Goal: Task Accomplishment & Management: Complete application form

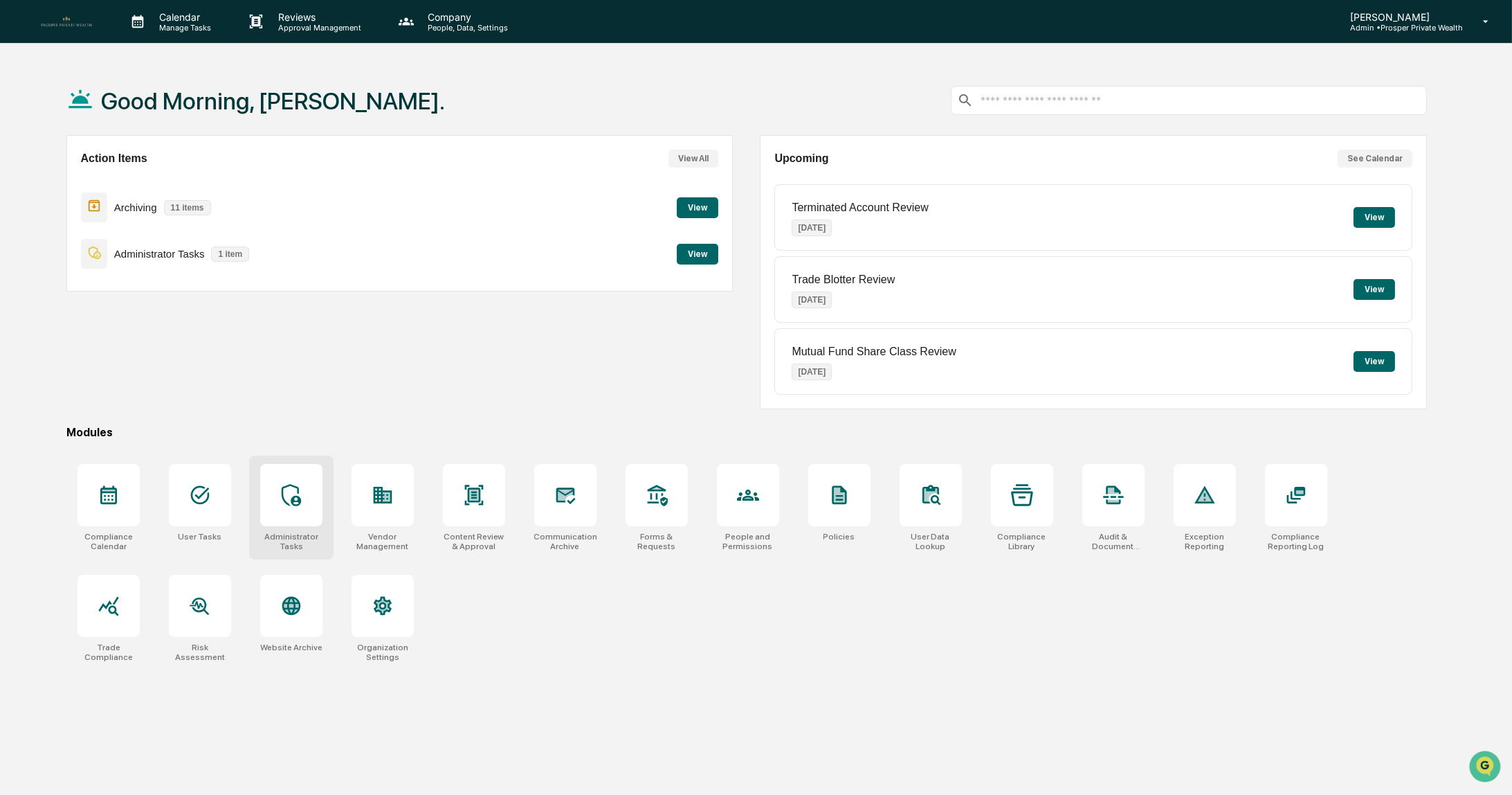
click at [289, 497] on icon at bounding box center [291, 495] width 22 height 22
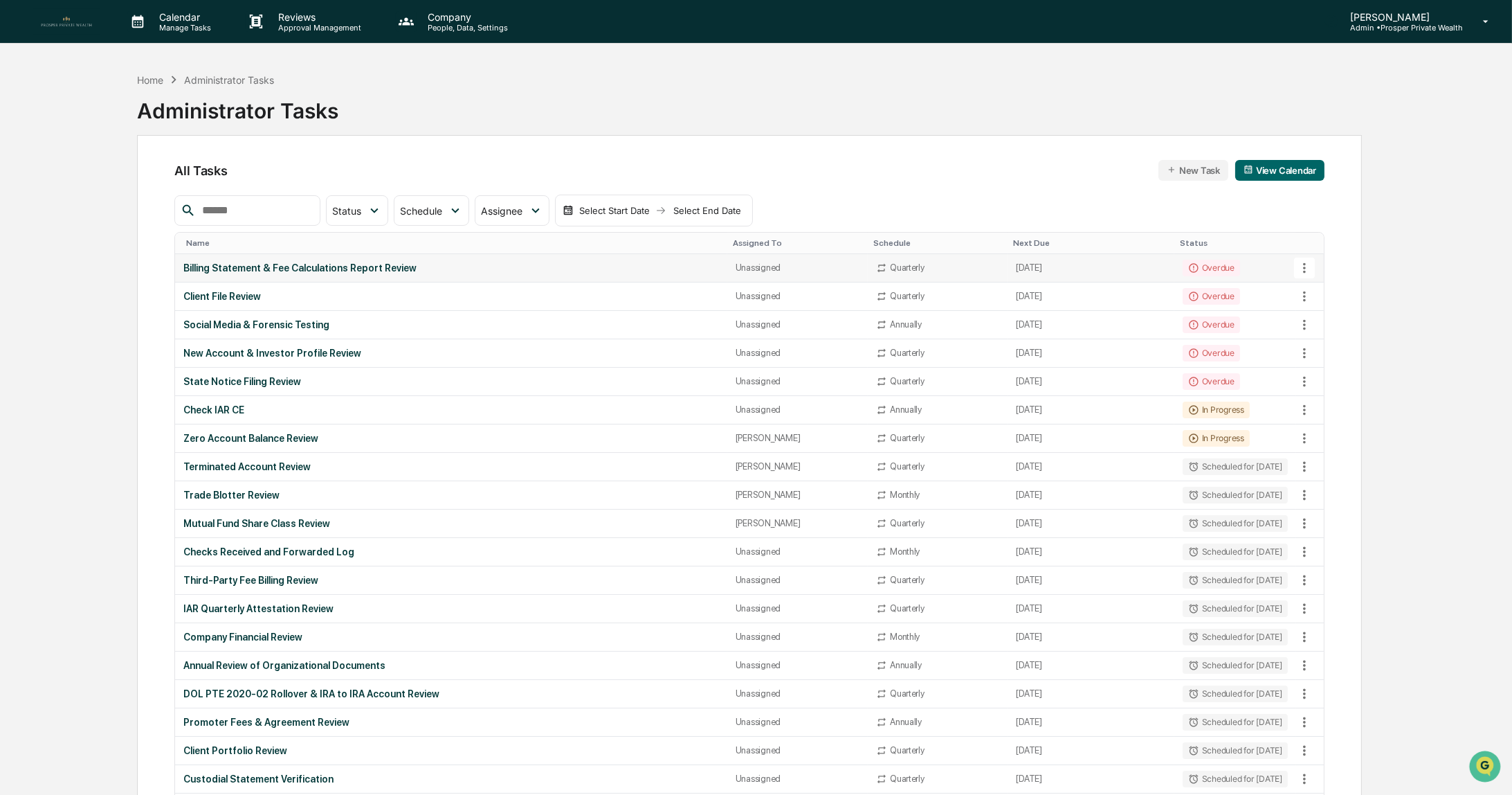
click at [393, 266] on div "Billing Statement & Fee Calculations Report Review" at bounding box center [451, 268] width 535 height 11
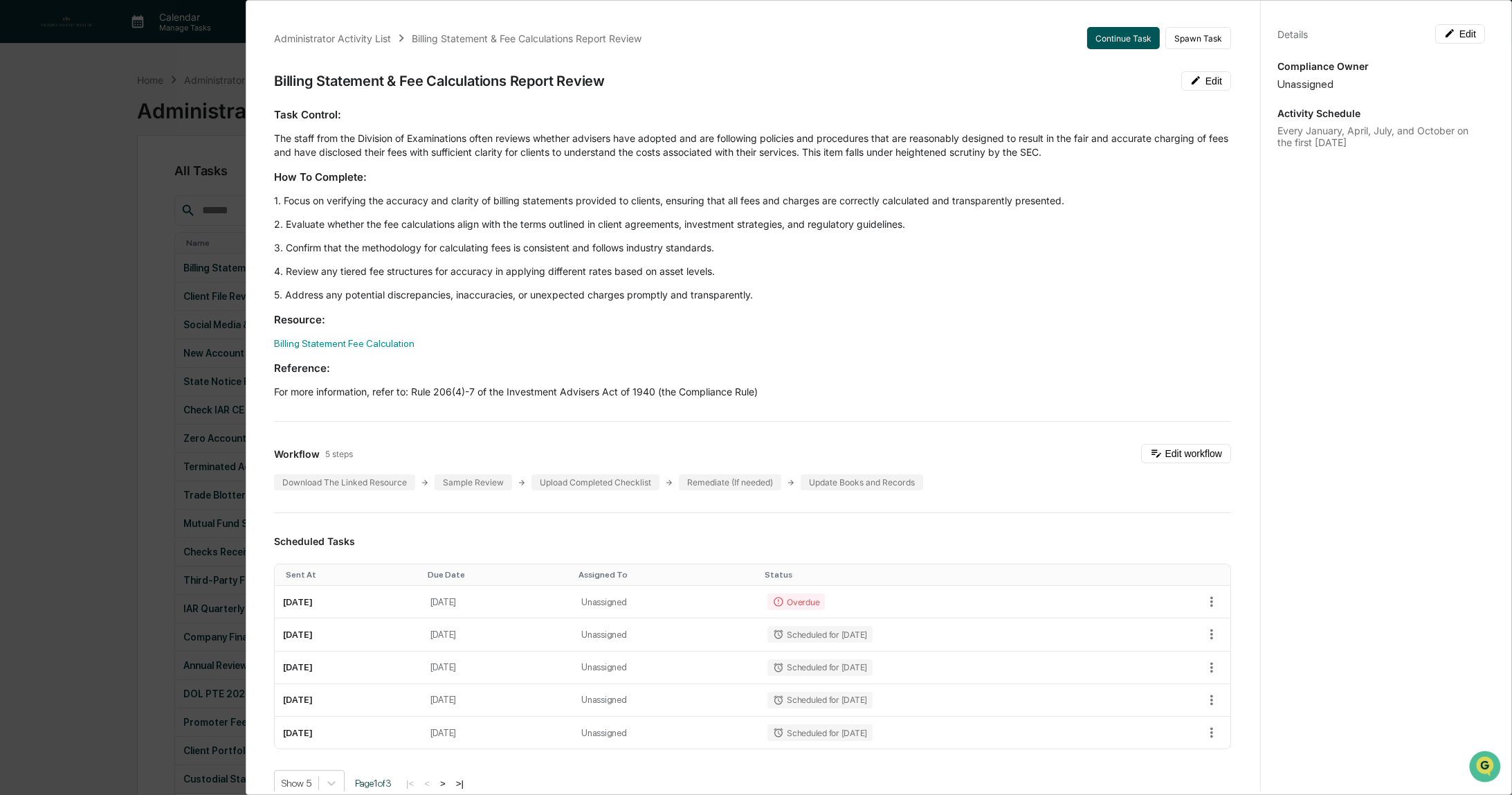
click at [1115, 40] on button "Continue Task" at bounding box center [1123, 38] width 73 height 22
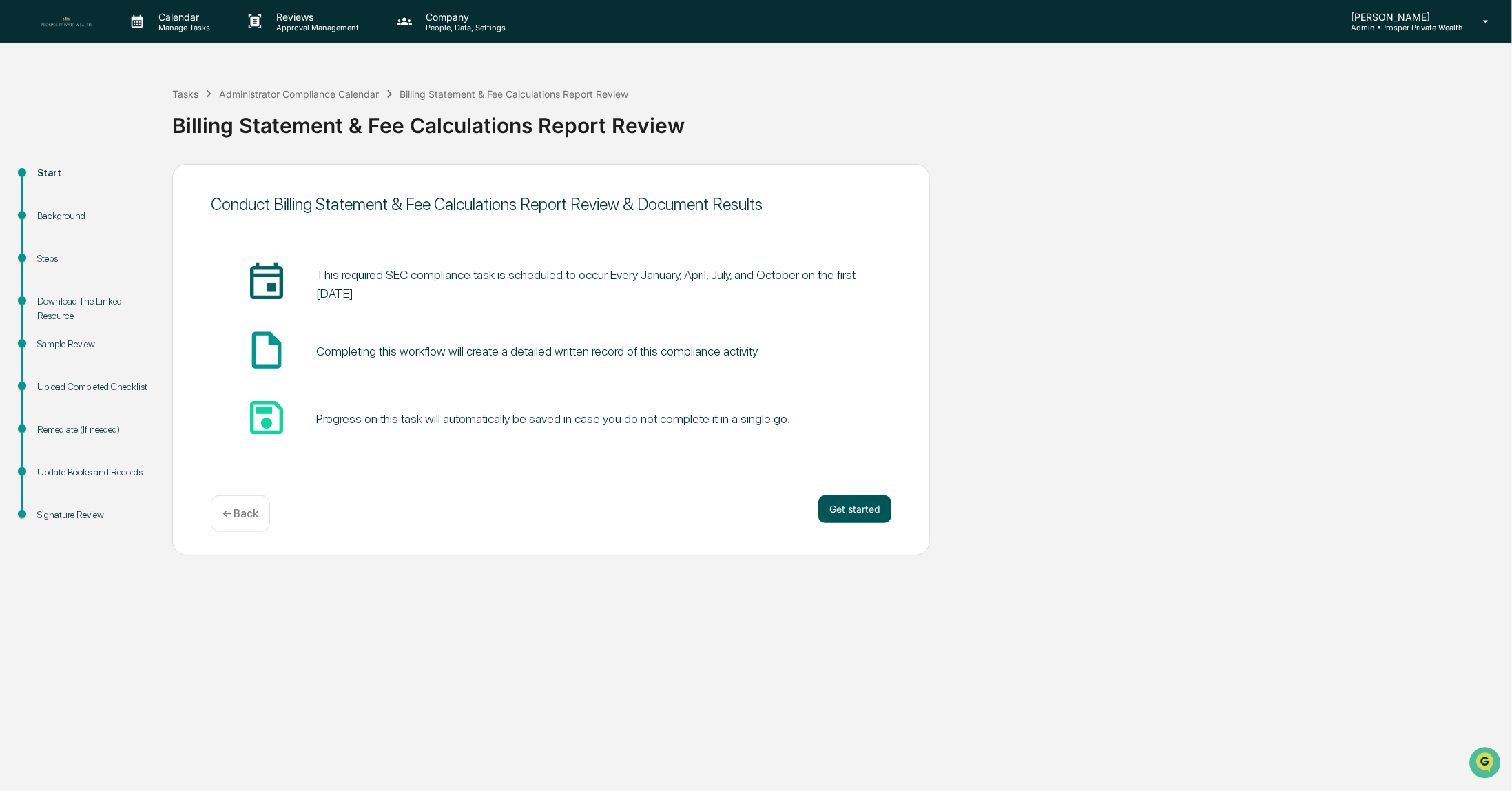
click at [846, 513] on button "Get started" at bounding box center [855, 509] width 73 height 27
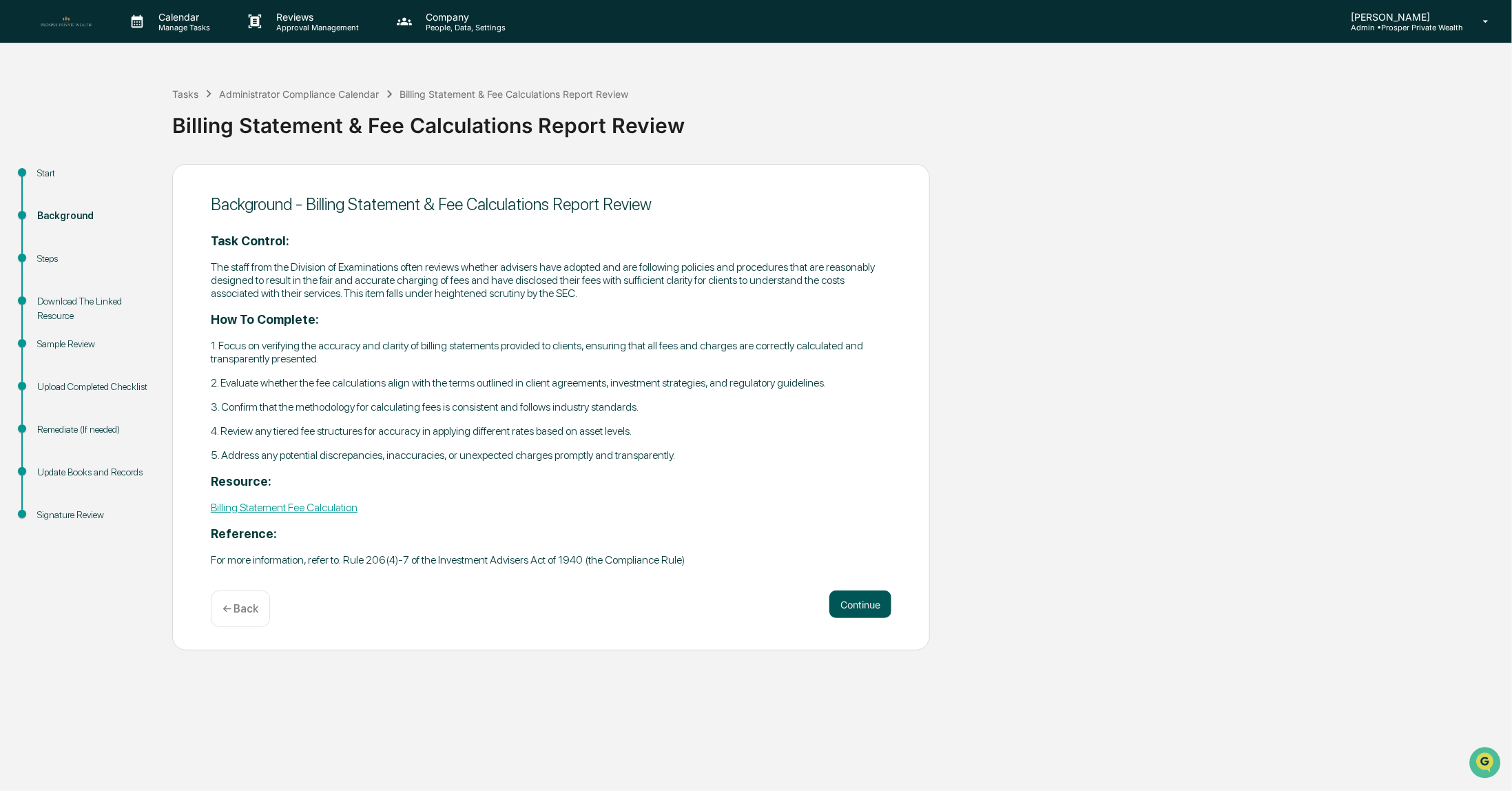
click at [852, 611] on button "Continue" at bounding box center [860, 604] width 62 height 27
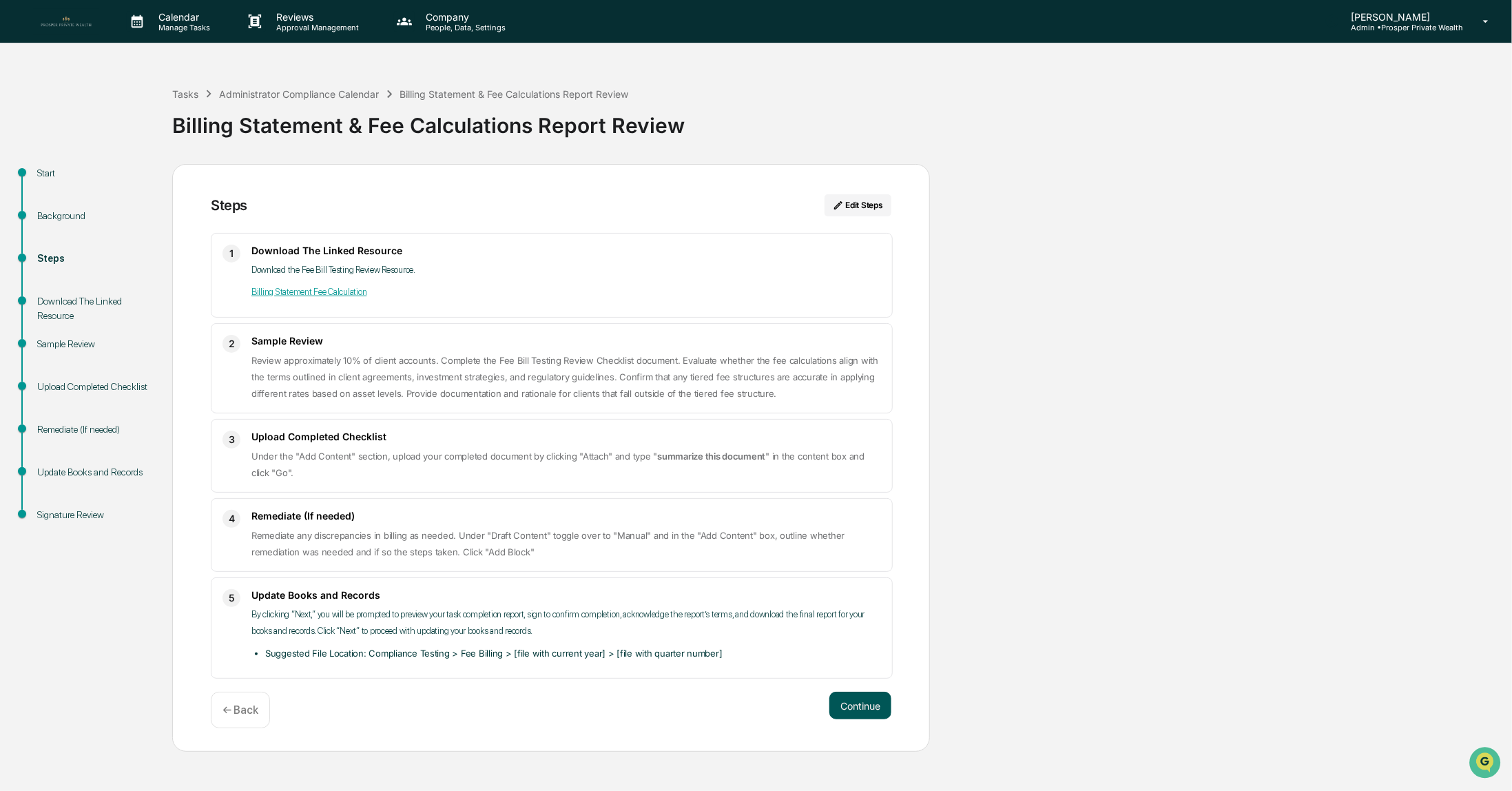
click at [862, 705] on button "Continue" at bounding box center [860, 705] width 62 height 27
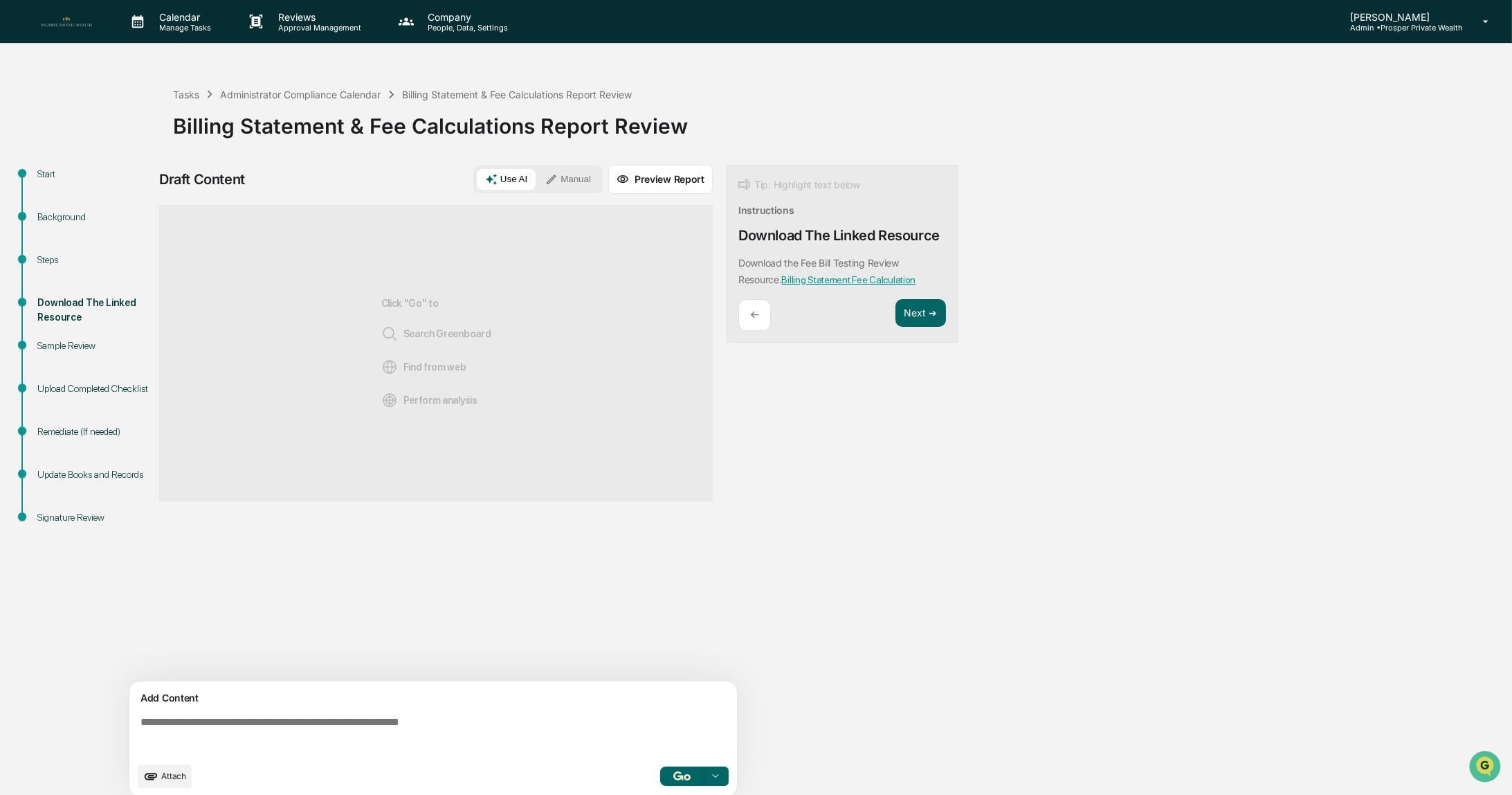
click at [567, 173] on button "Manual" at bounding box center [568, 179] width 62 height 21
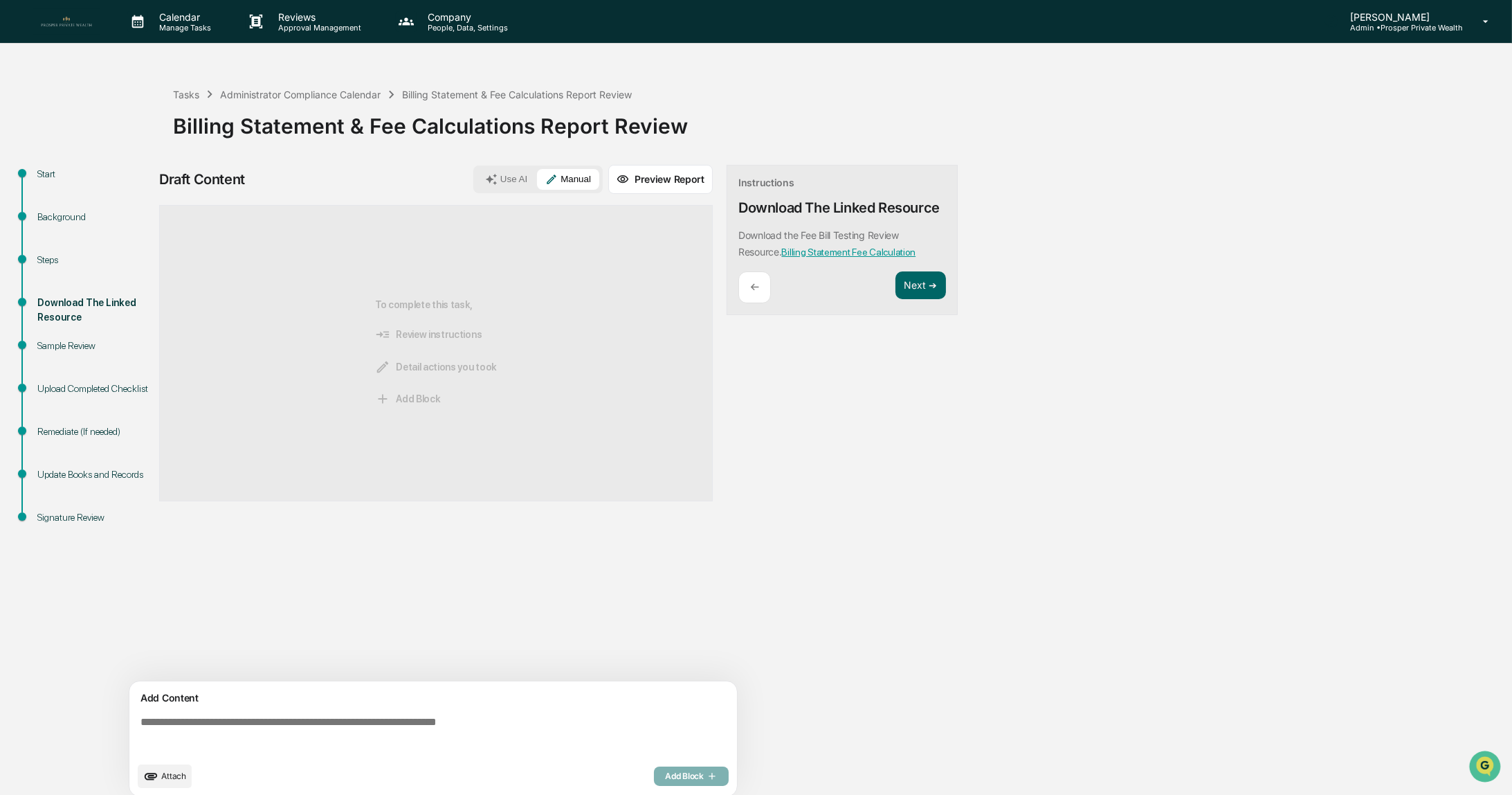
click at [154, 781] on icon "upload document" at bounding box center [151, 776] width 15 height 15
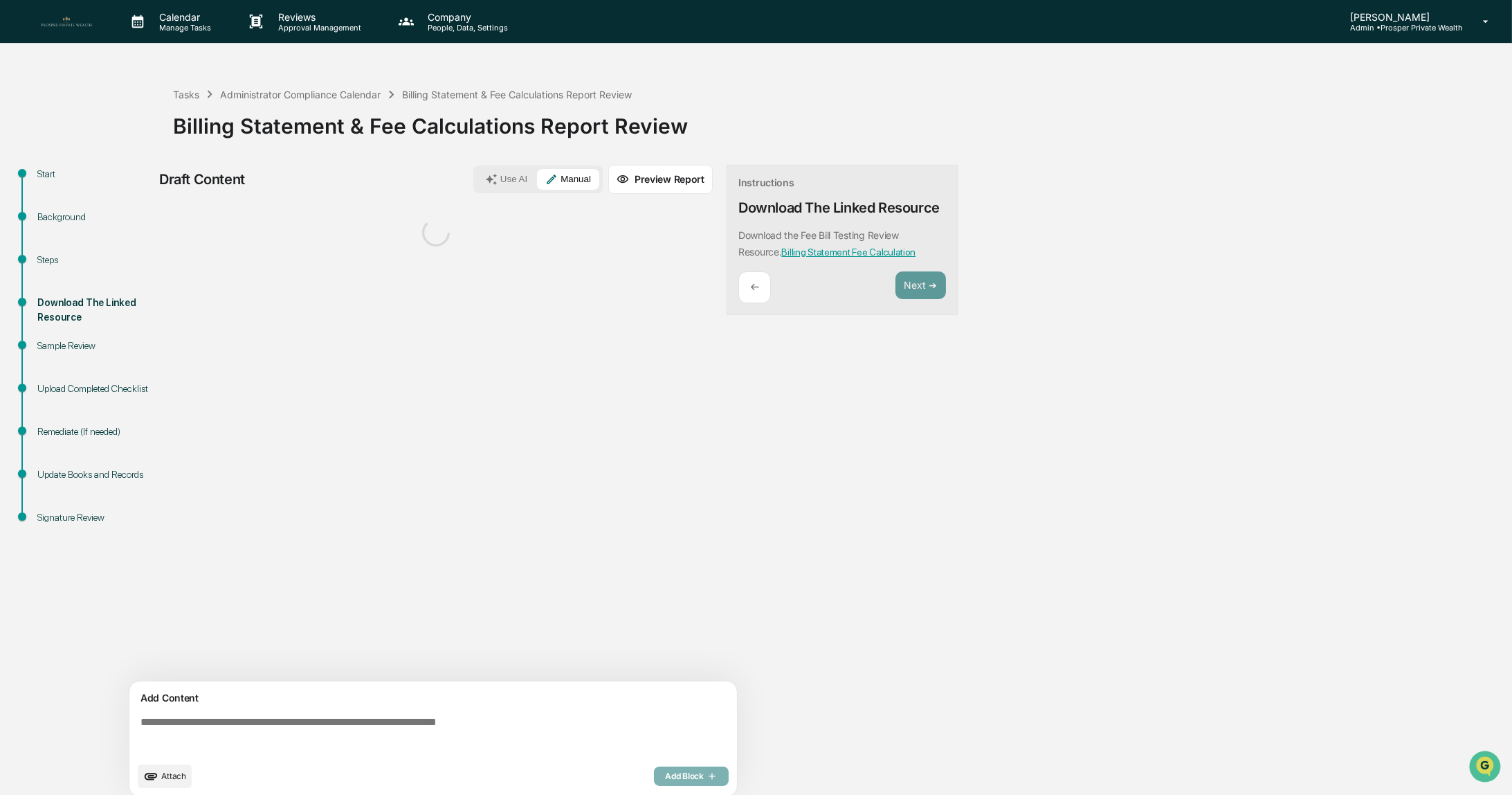
scroll to position [9, 0]
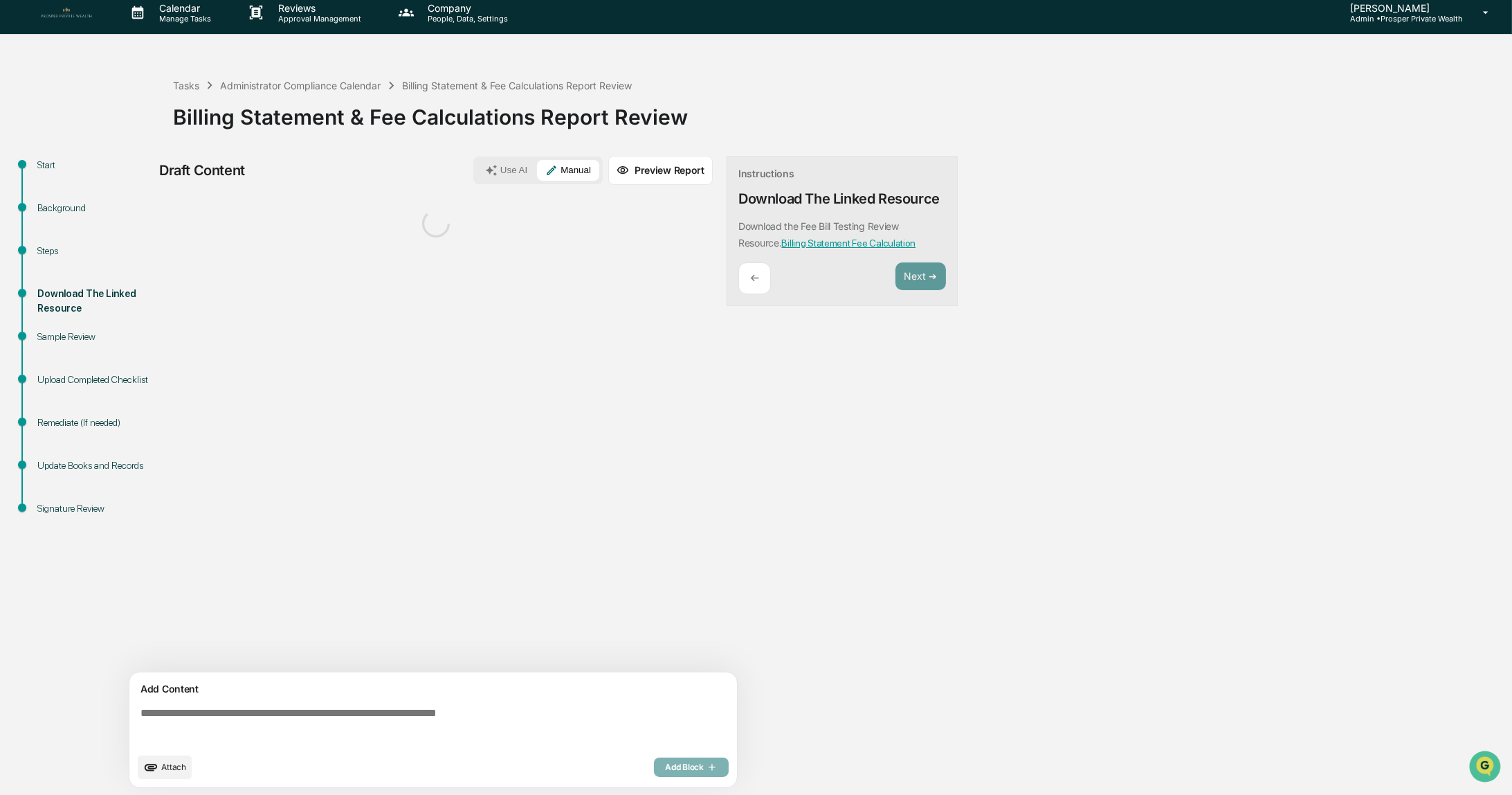
click at [355, 716] on textarea at bounding box center [436, 726] width 602 height 50
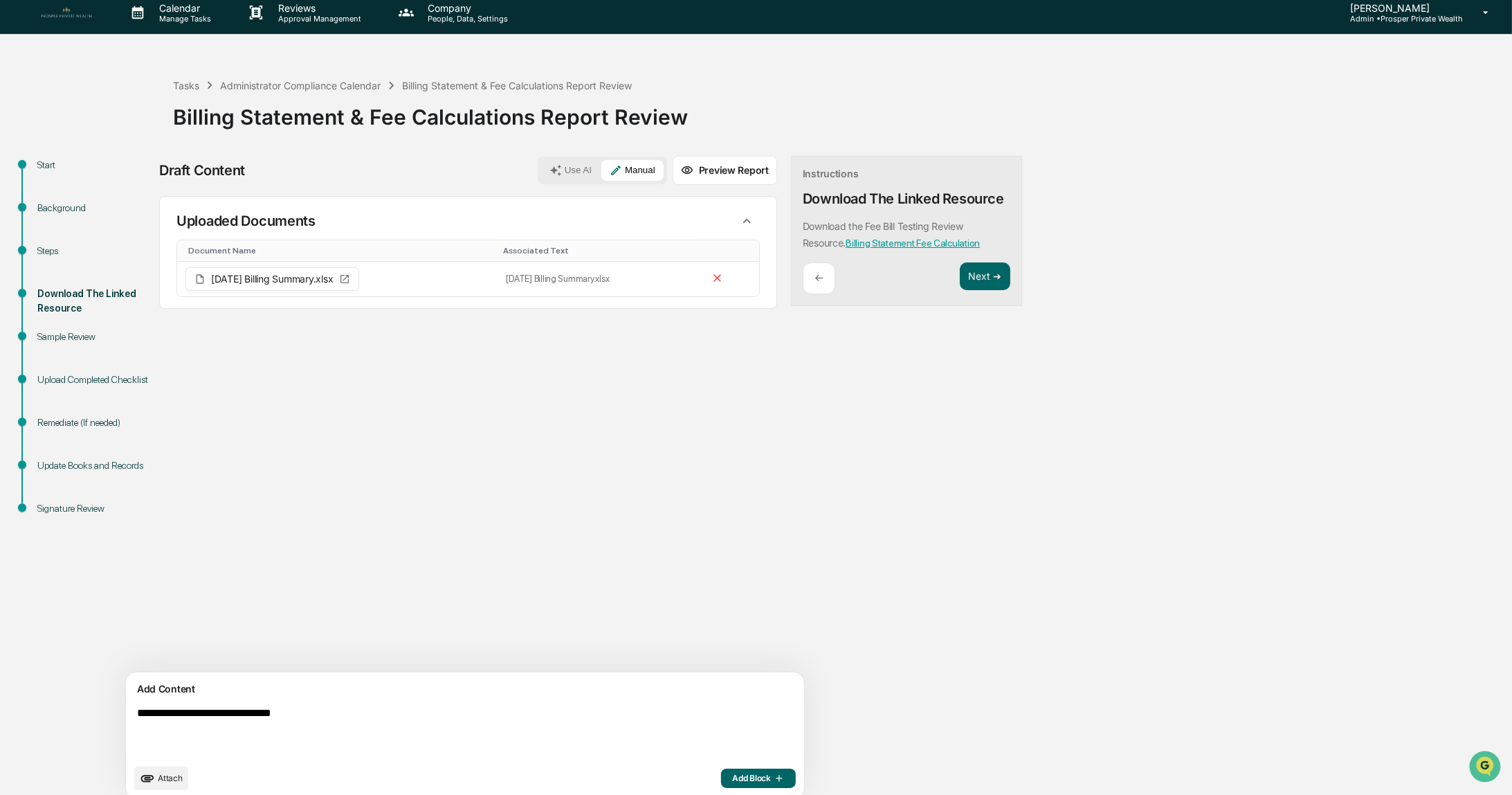
type textarea "**********"
click at [732, 773] on span "Add Block" at bounding box center [758, 778] width 53 height 11
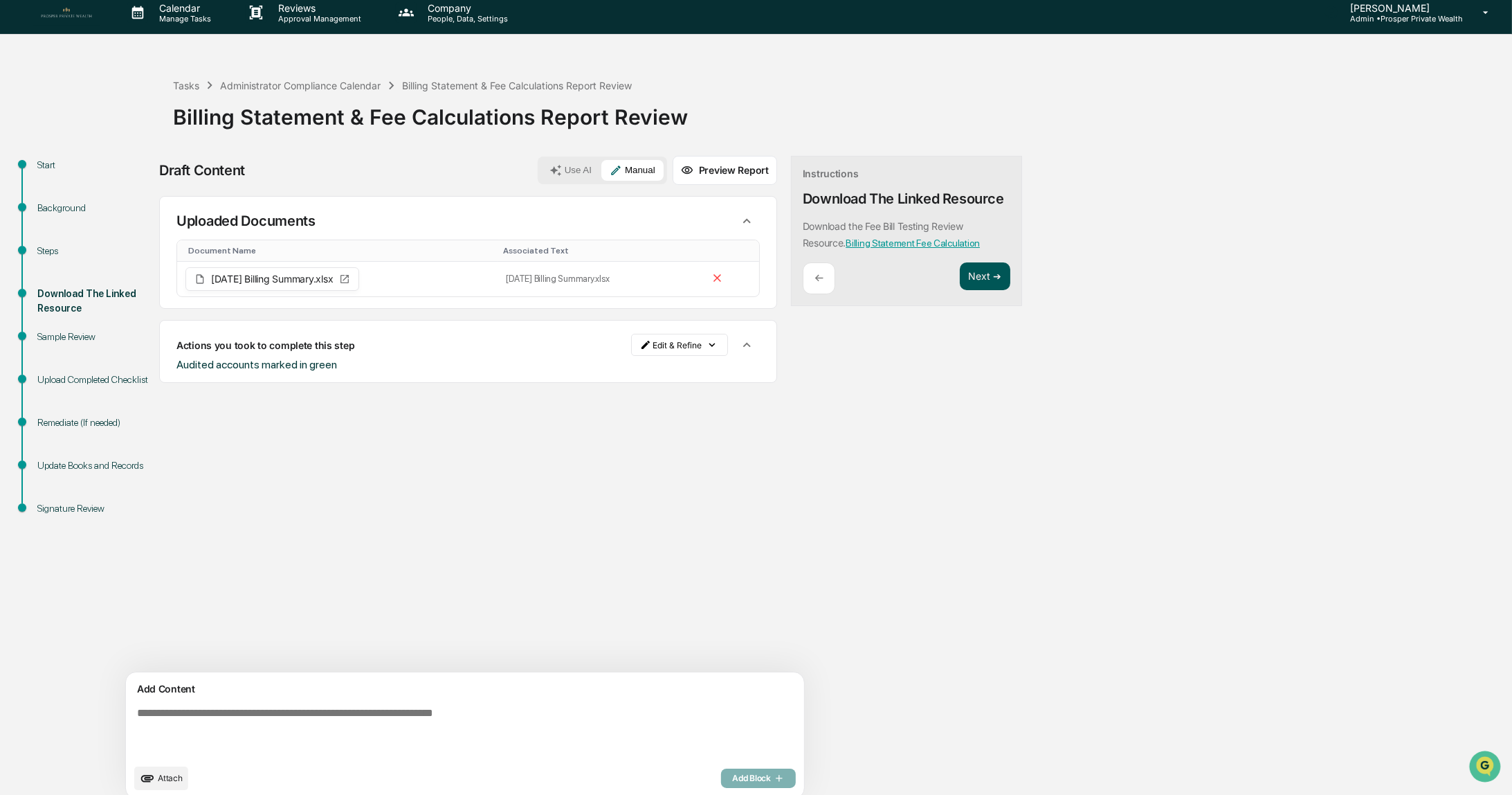
click at [960, 276] on button "Next ➔" at bounding box center [985, 276] width 50 height 28
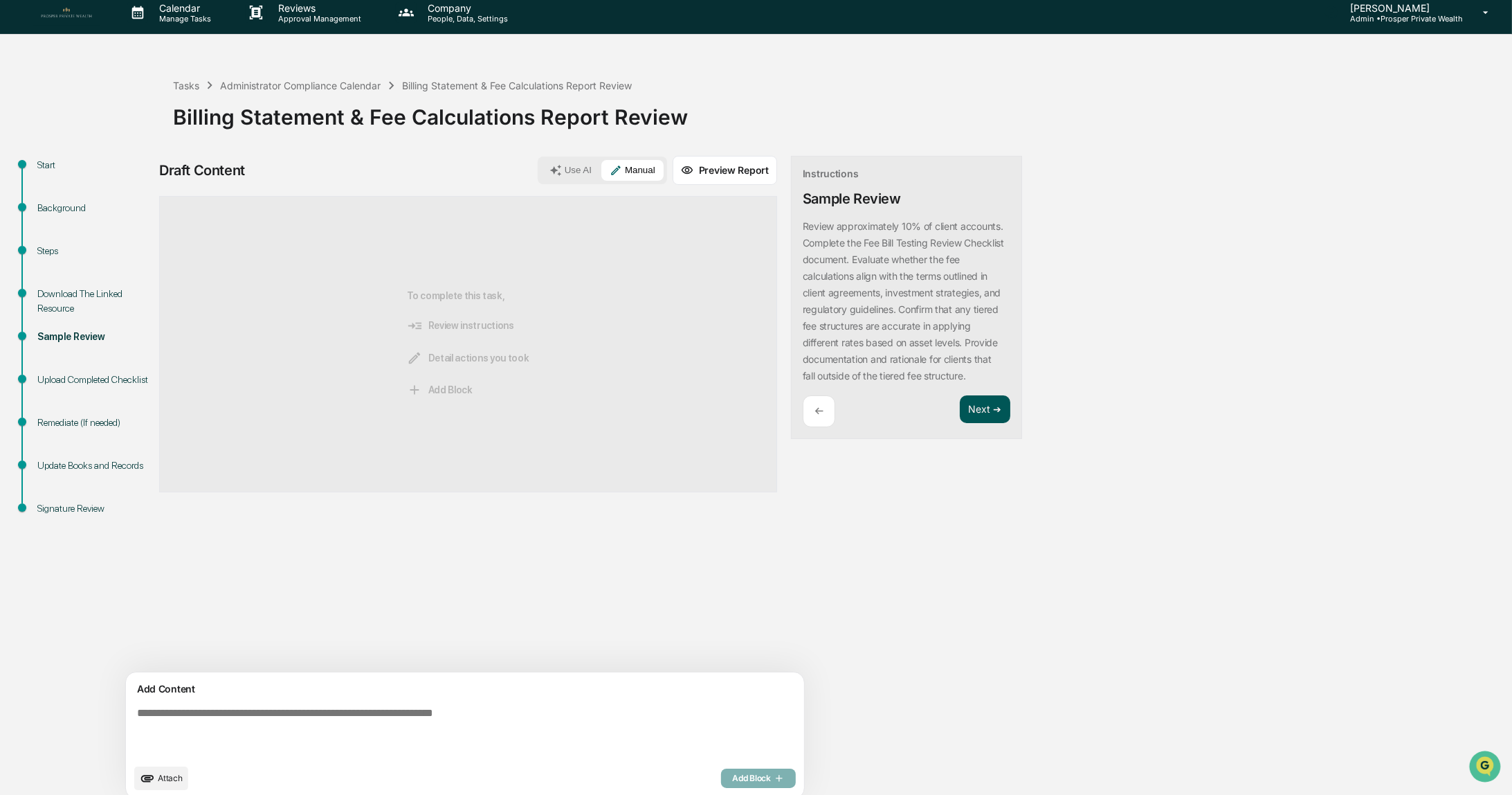
click at [960, 410] on button "Next ➔" at bounding box center [985, 409] width 50 height 28
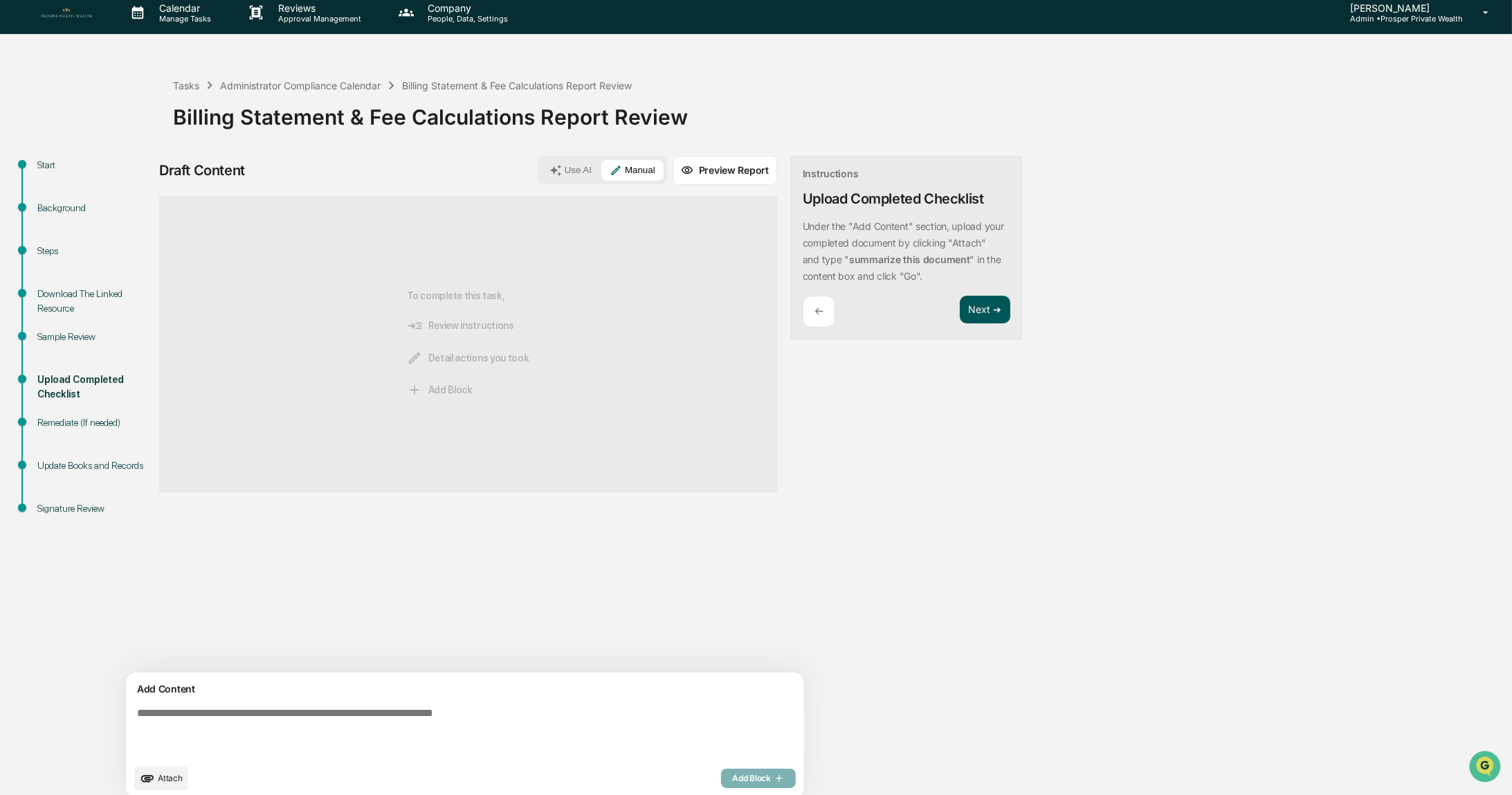
click at [960, 309] on button "Next ➔" at bounding box center [985, 309] width 50 height 28
click at [960, 327] on button "Next ➔" at bounding box center [985, 326] width 50 height 28
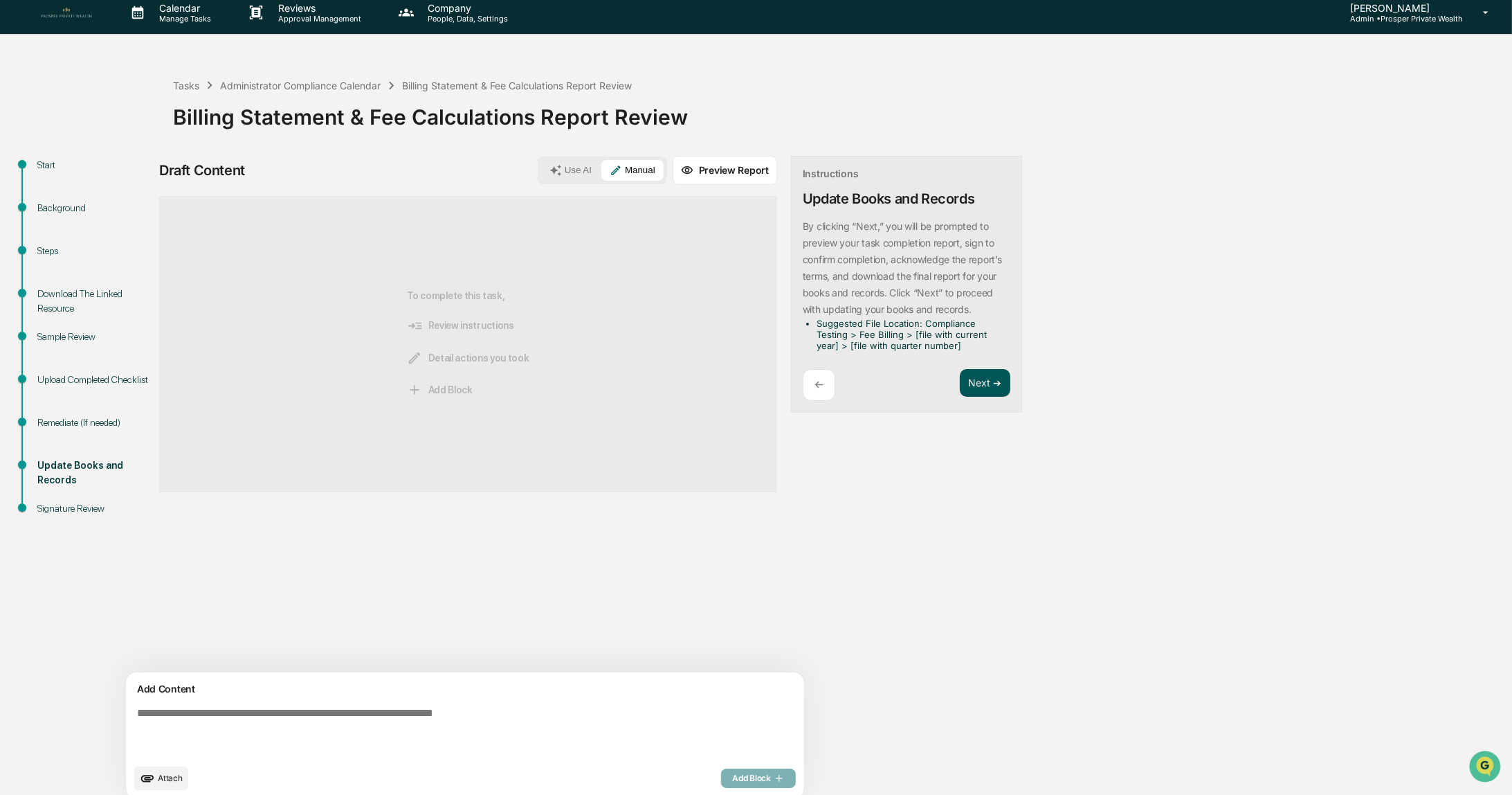
click at [960, 386] on button "Next ➔" at bounding box center [985, 382] width 50 height 28
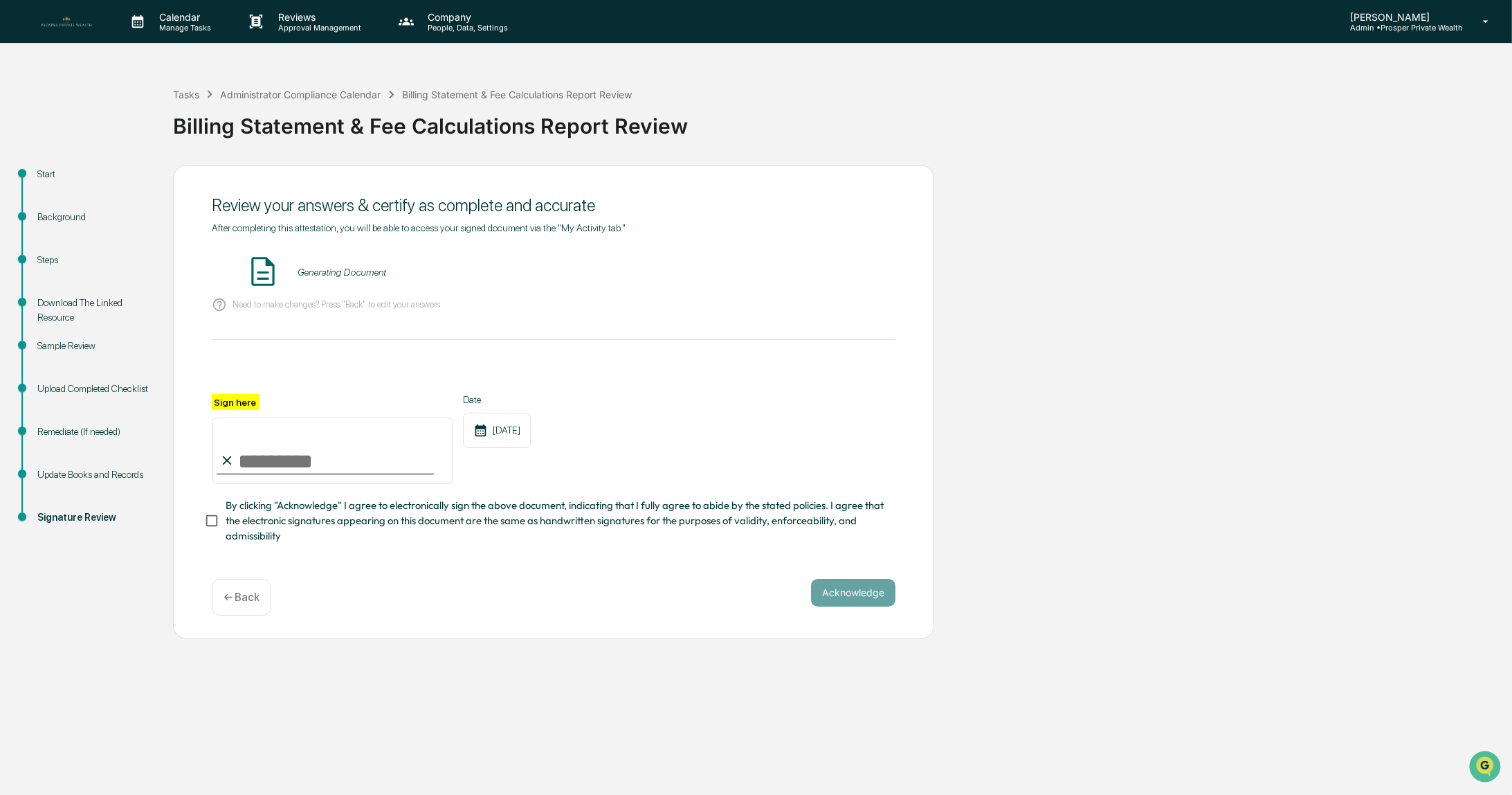
scroll to position [0, 0]
click at [815, 275] on button "VIEW" at bounding box center [816, 272] width 90 height 24
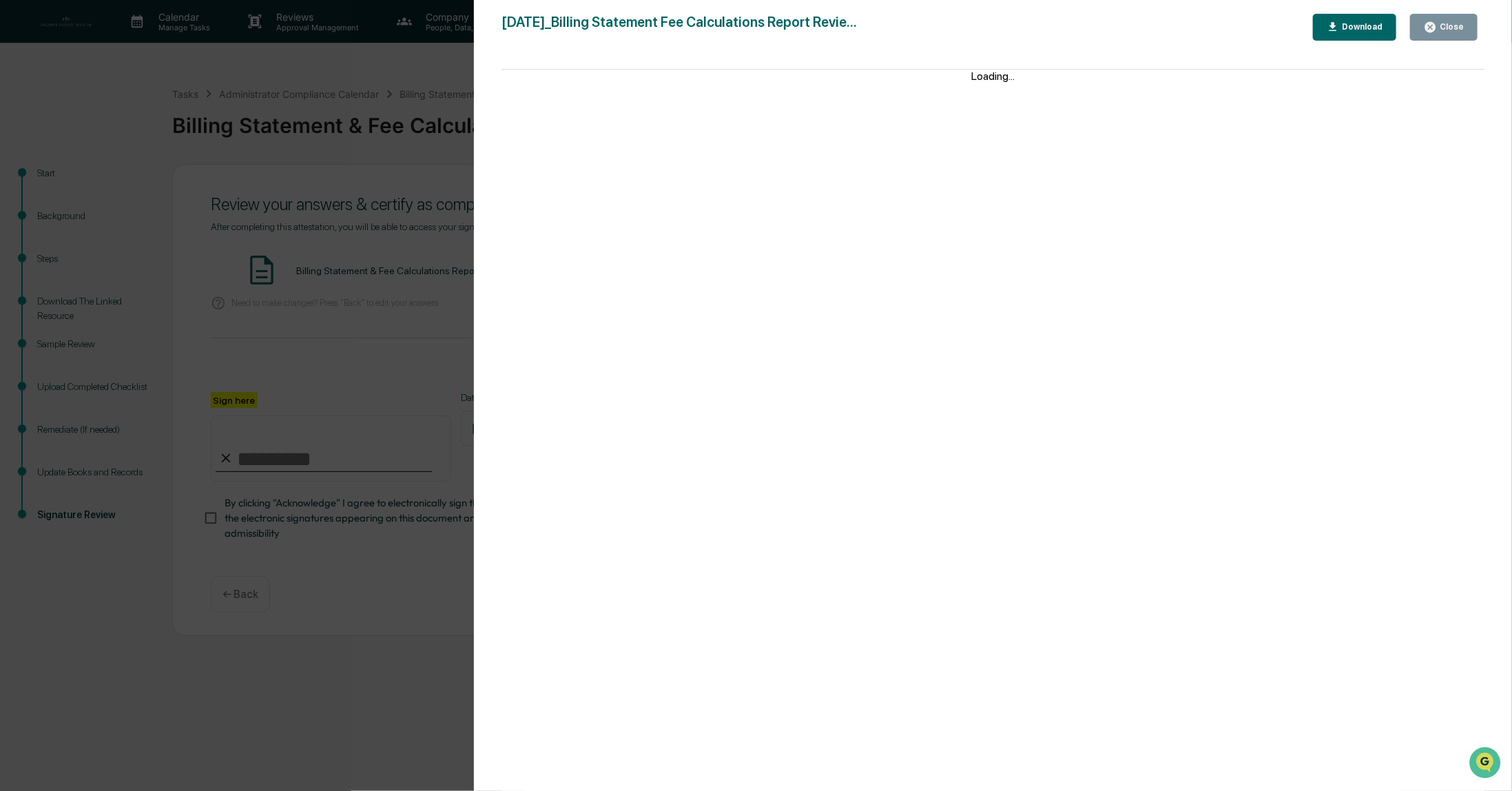
click at [1441, 32] on div "Close" at bounding box center [1445, 27] width 40 height 13
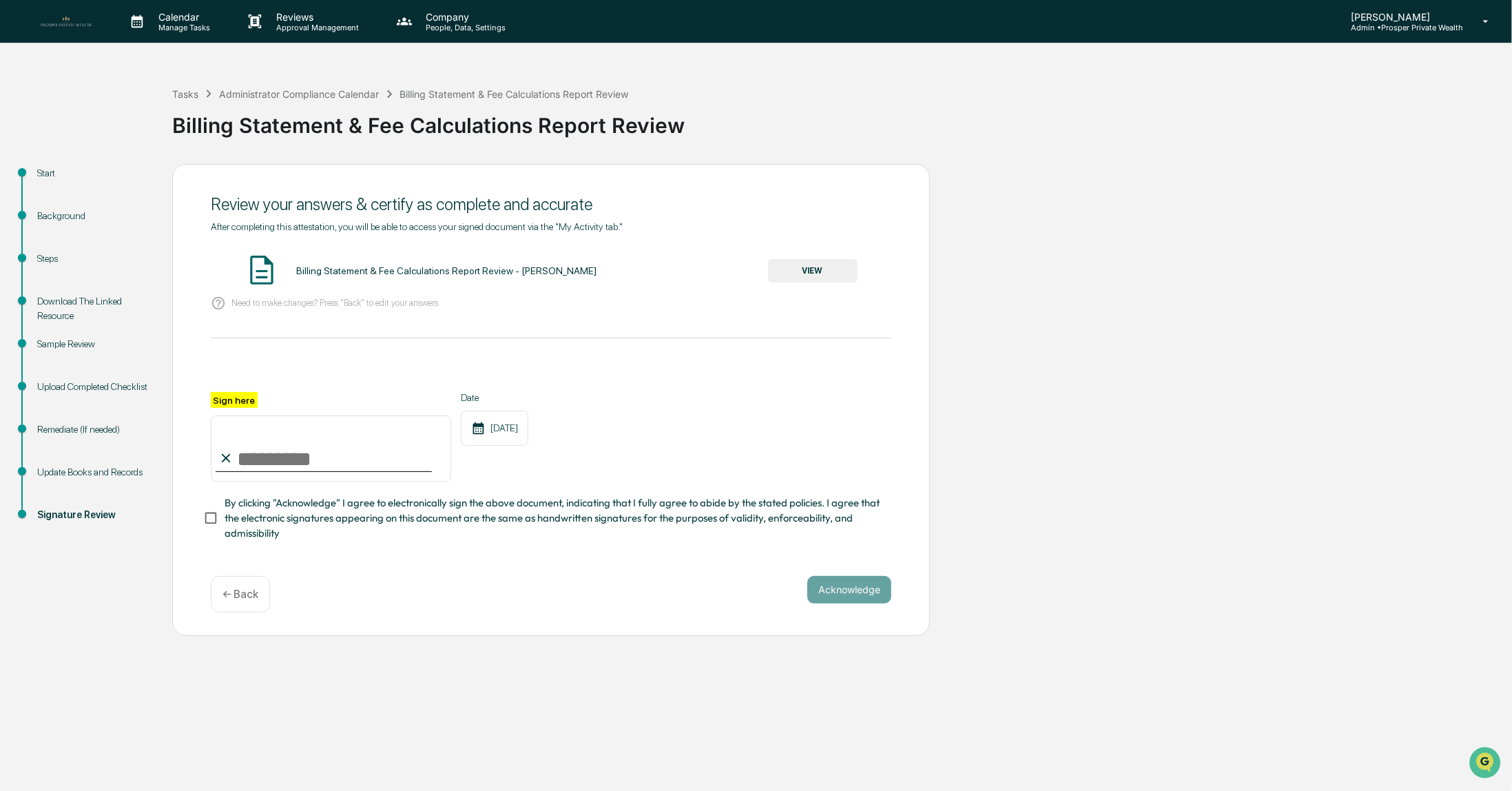
click at [307, 462] on input "Sign here" at bounding box center [331, 449] width 241 height 66
type input "**********"
click at [848, 600] on button "Acknowledge" at bounding box center [849, 589] width 84 height 27
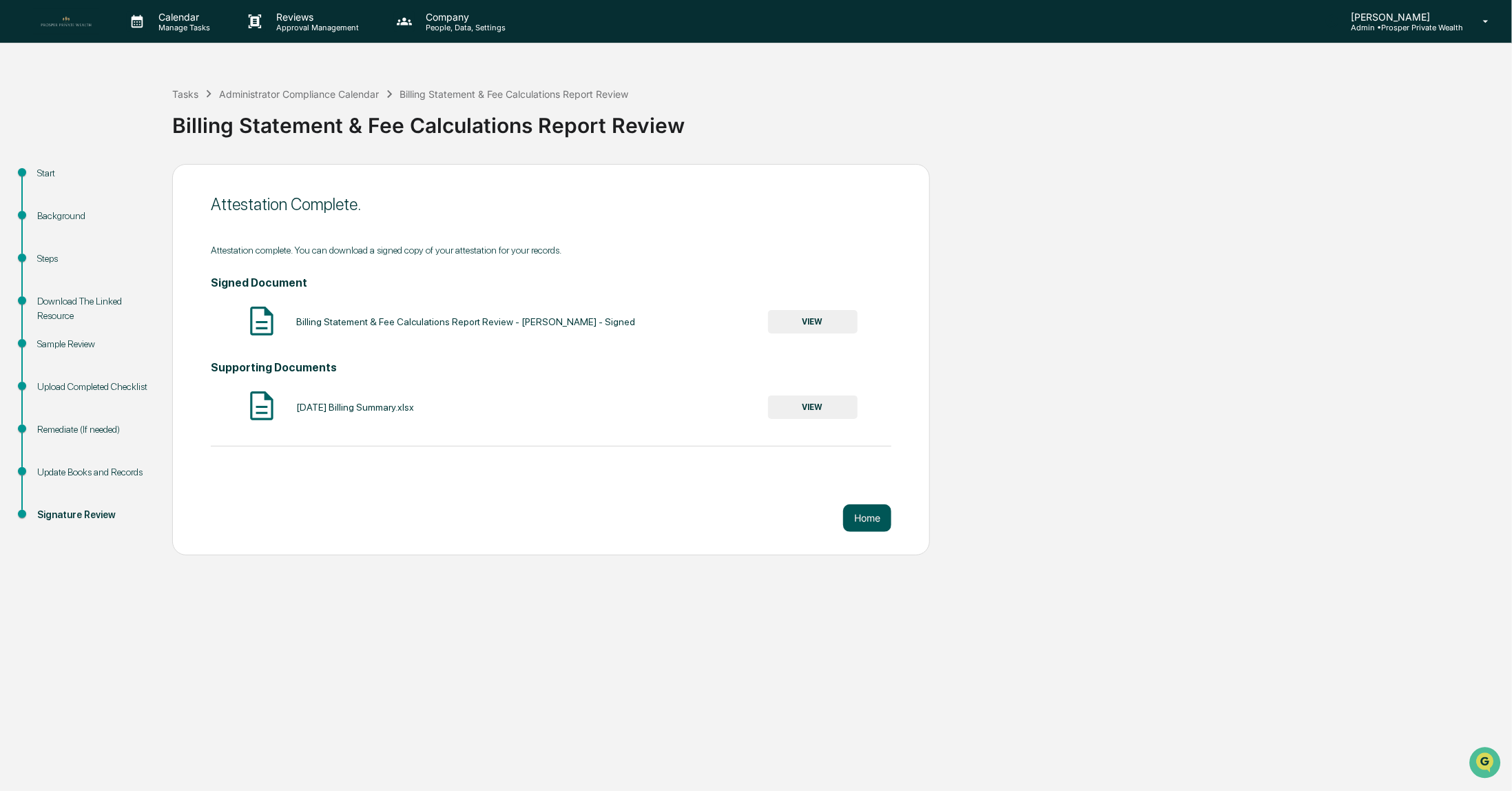
click at [872, 521] on button "Home" at bounding box center [867, 518] width 48 height 27
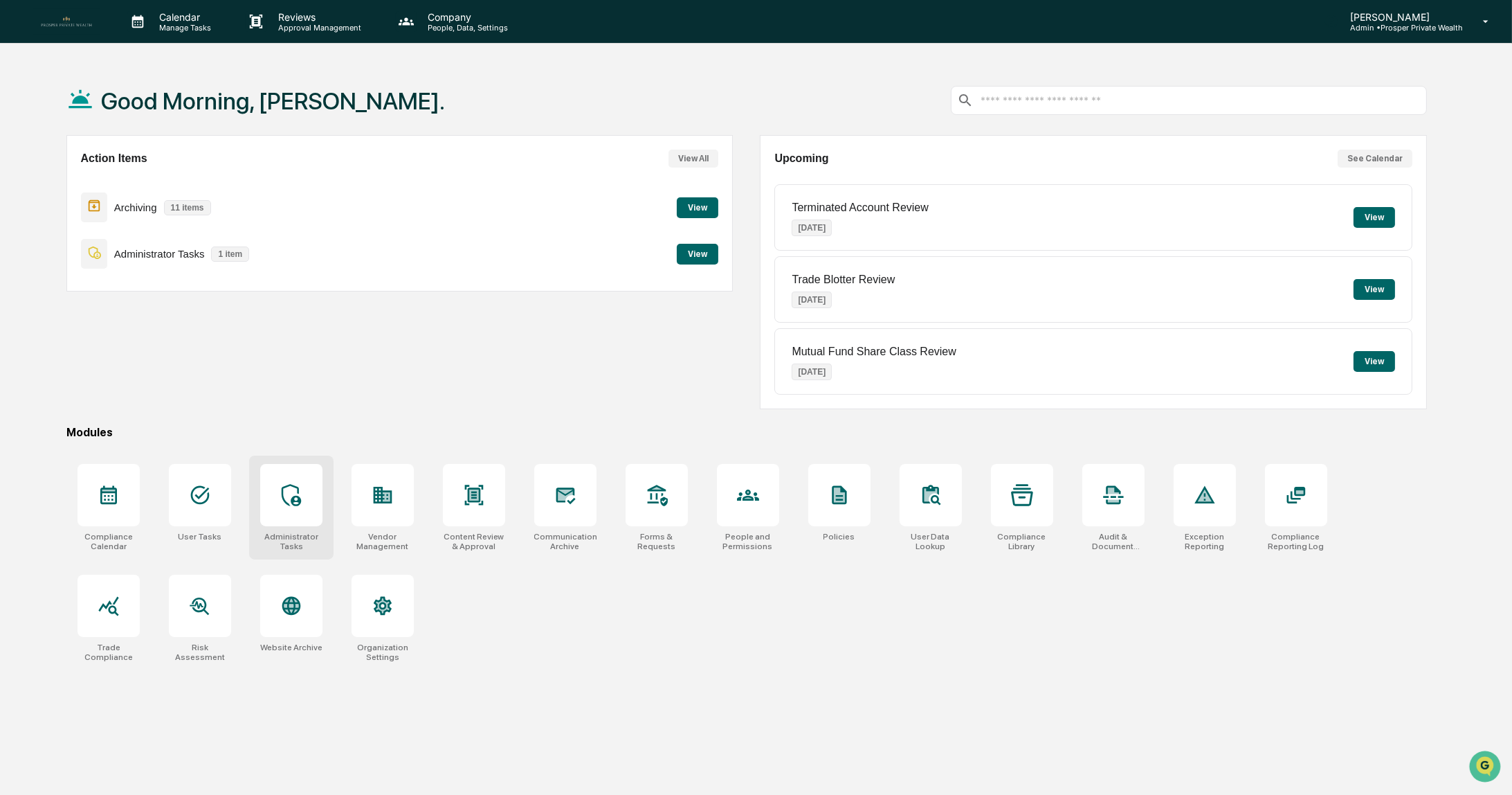
click at [303, 505] on div at bounding box center [291, 495] width 62 height 62
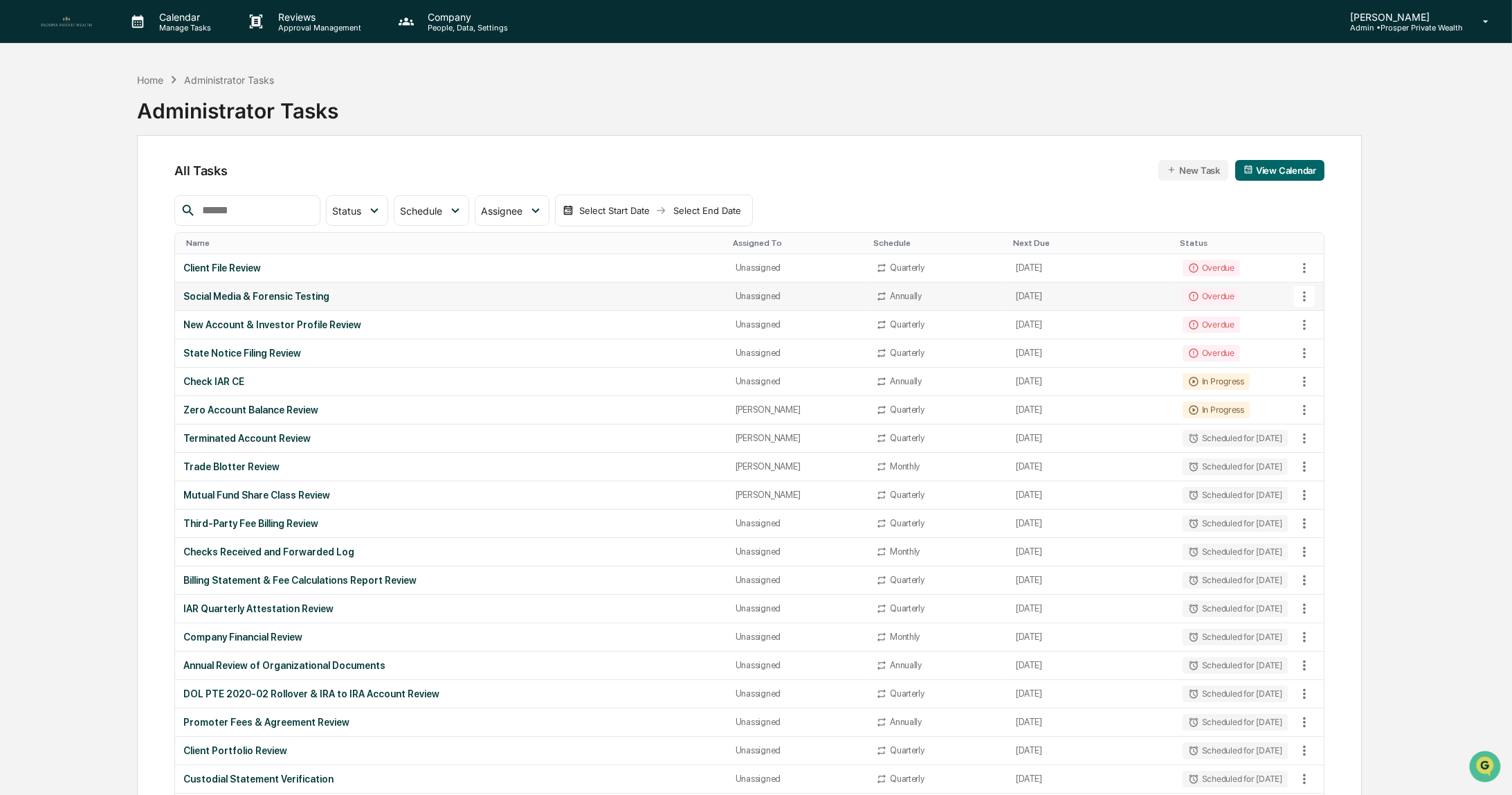
click at [366, 298] on div "Social Media & Forensic Testing" at bounding box center [451, 296] width 535 height 11
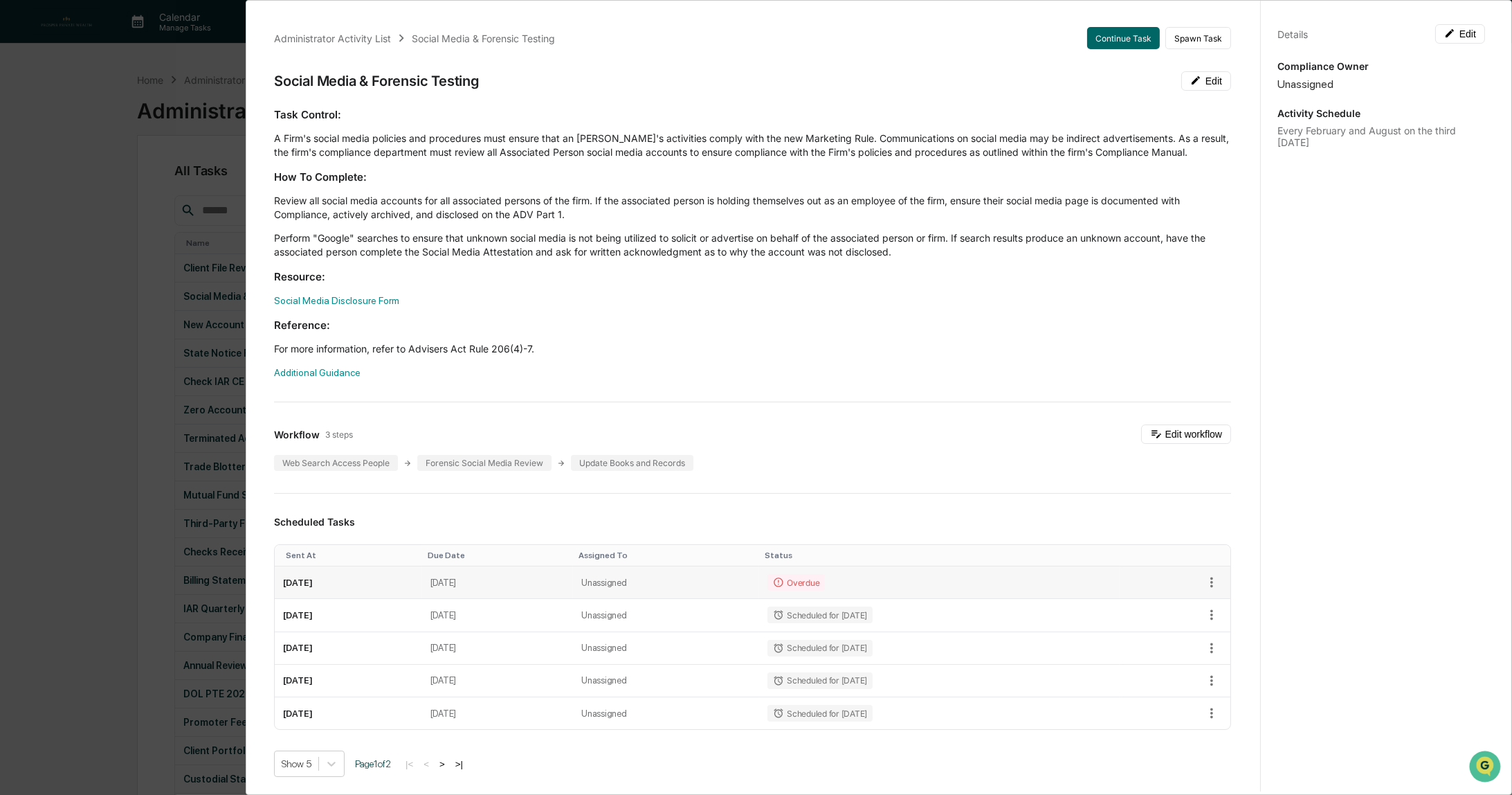
click at [938, 589] on td "Overdue" at bounding box center [940, 582] width 361 height 32
click at [1101, 38] on button "Continue Task" at bounding box center [1123, 38] width 73 height 22
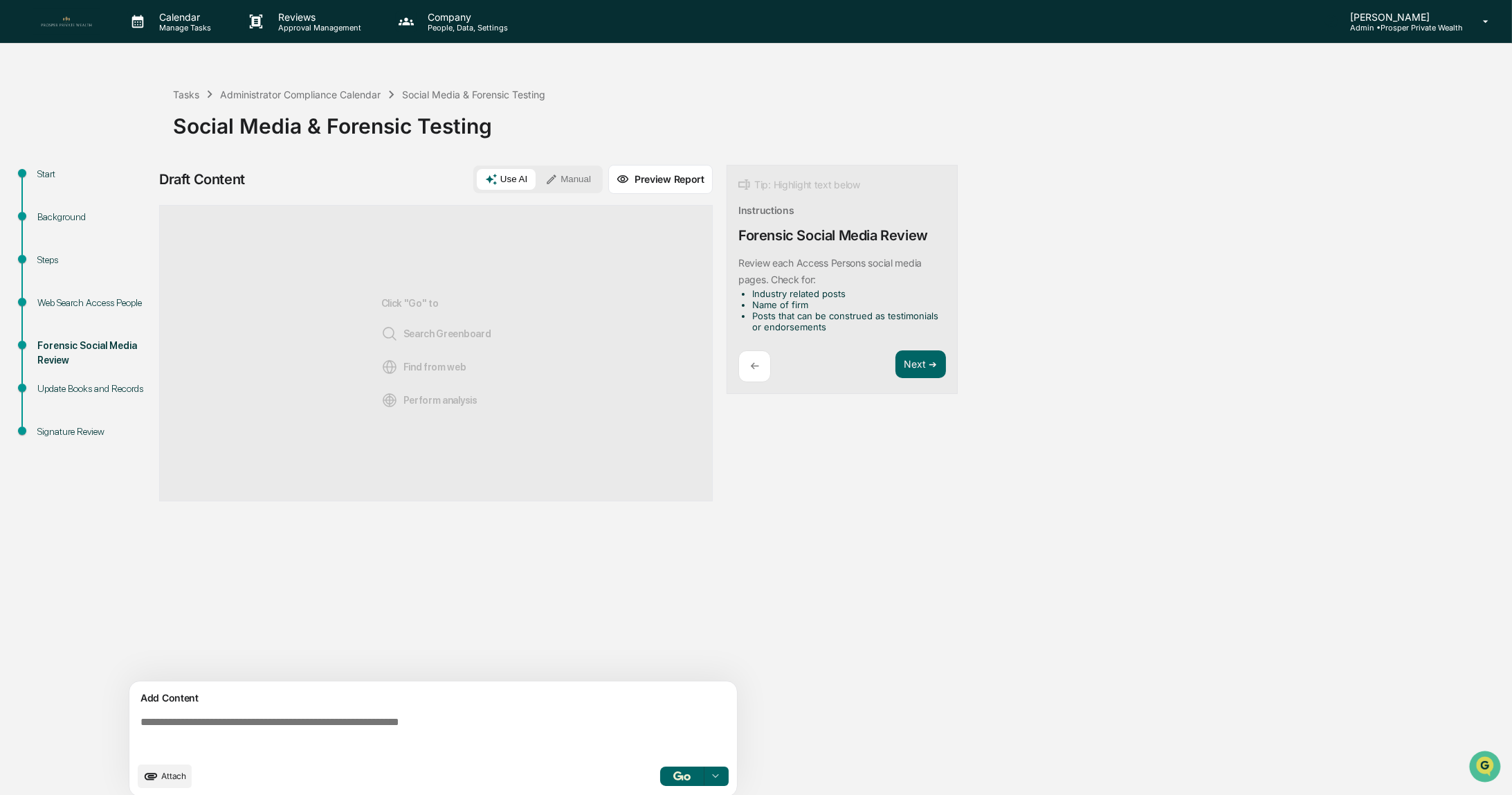
click at [92, 304] on div "Web Search Access People" at bounding box center [94, 303] width 113 height 14
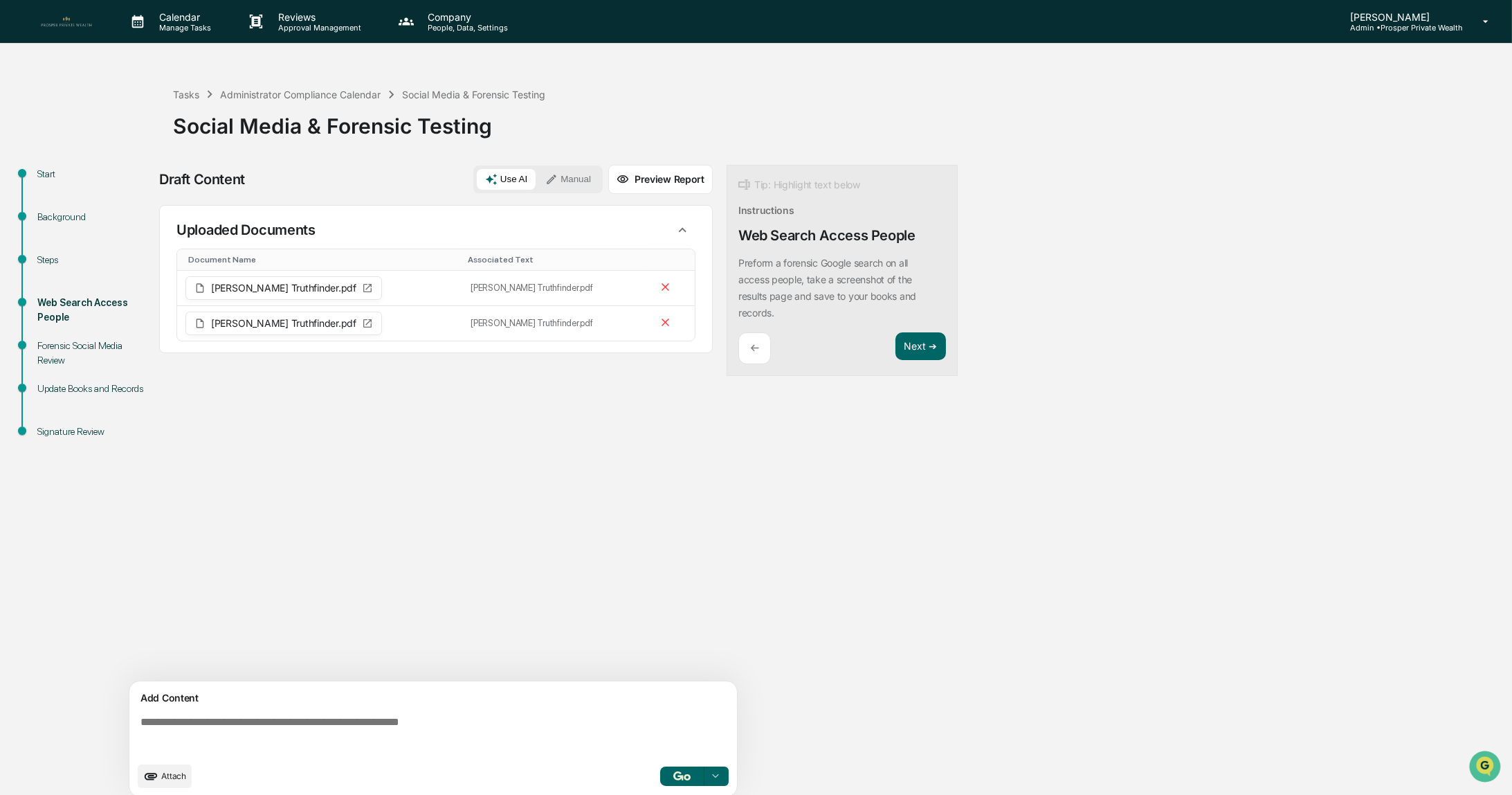
click at [61, 350] on div "Forensic Social Media Review" at bounding box center [94, 353] width 113 height 29
click at [919, 348] on button "Next ➔" at bounding box center [921, 346] width 50 height 28
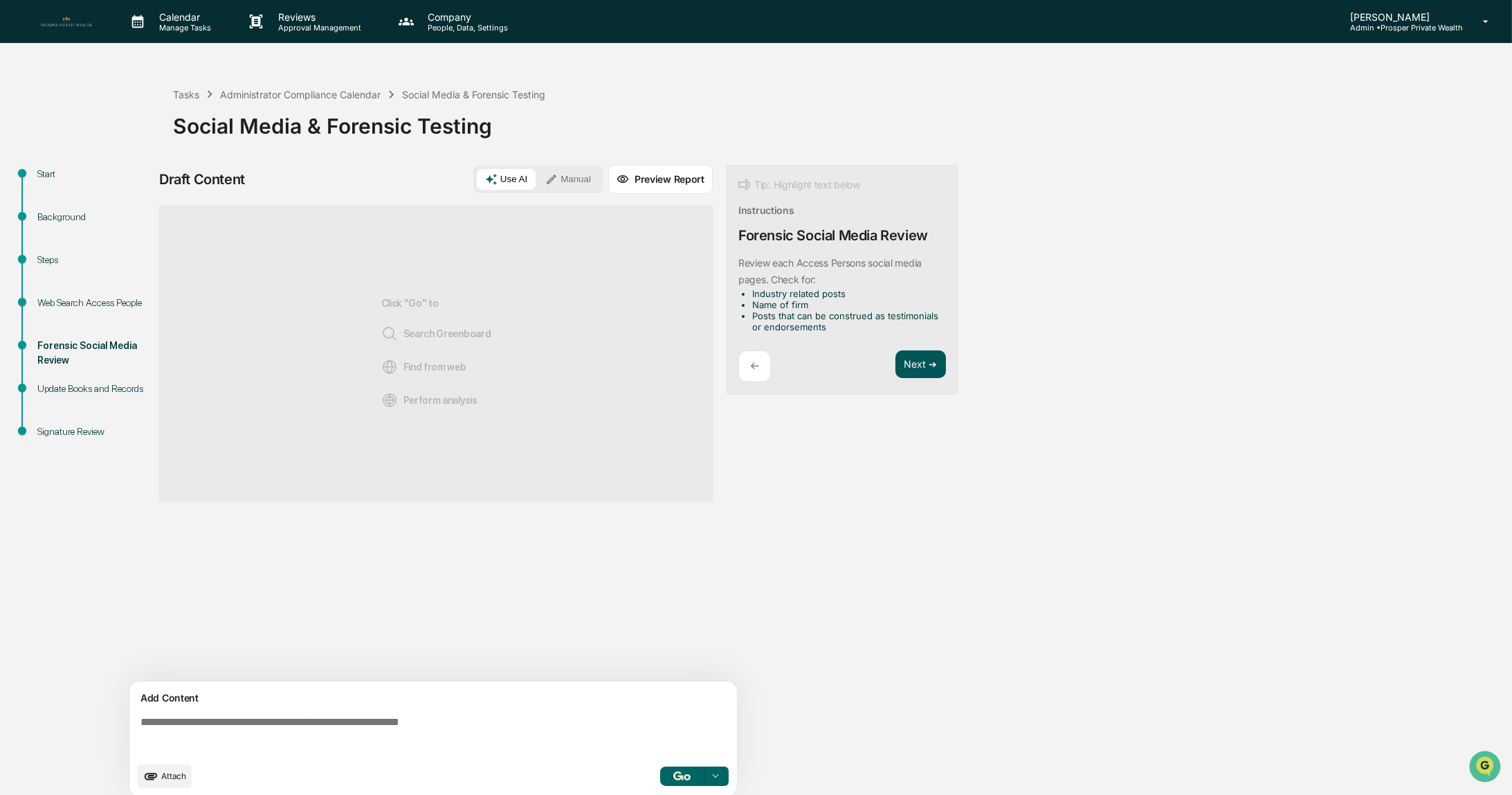
click at [917, 371] on button "Next ➔" at bounding box center [921, 364] width 50 height 28
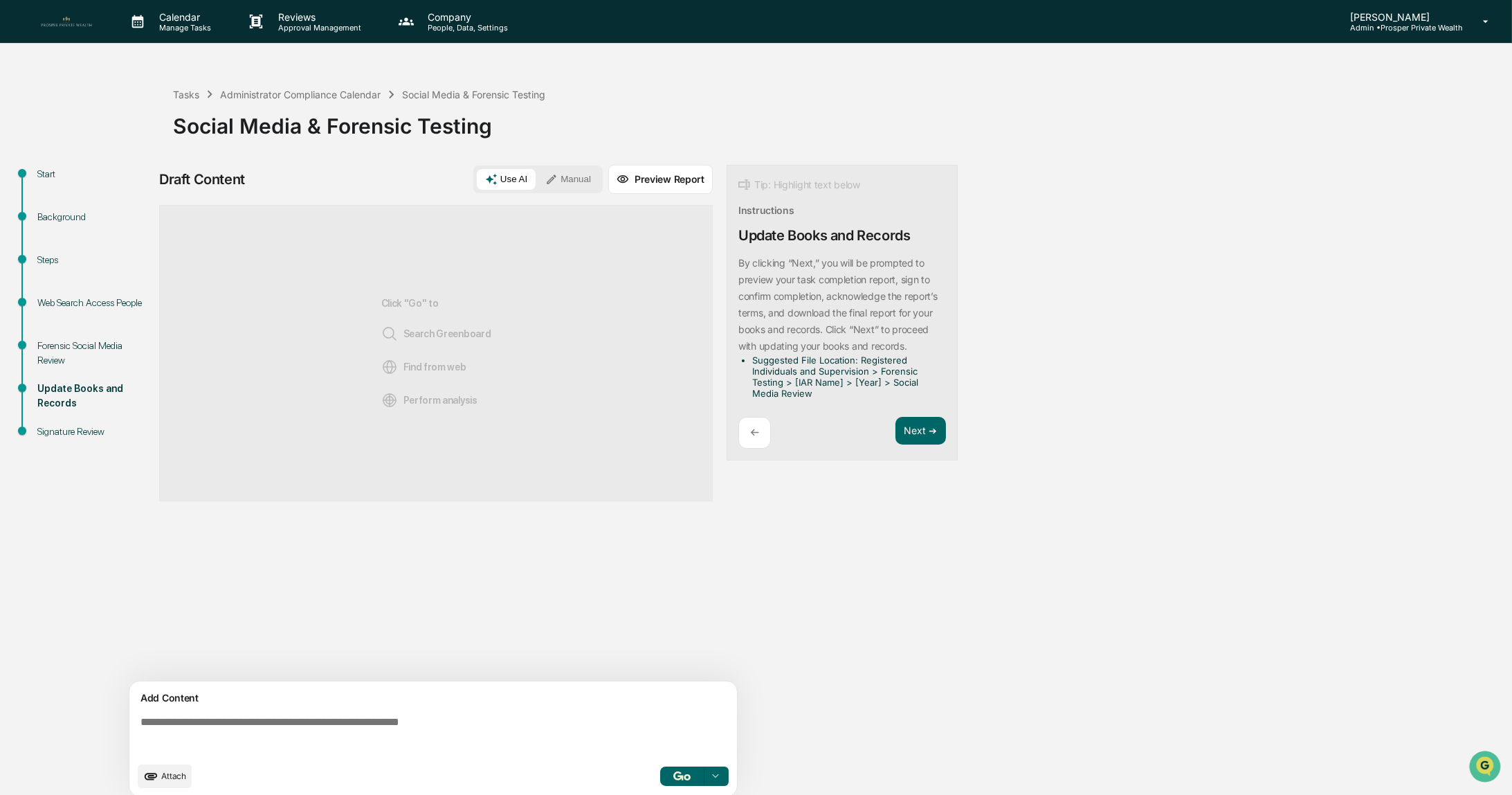
click at [53, 351] on div "Forensic Social Media Review" at bounding box center [94, 353] width 113 height 29
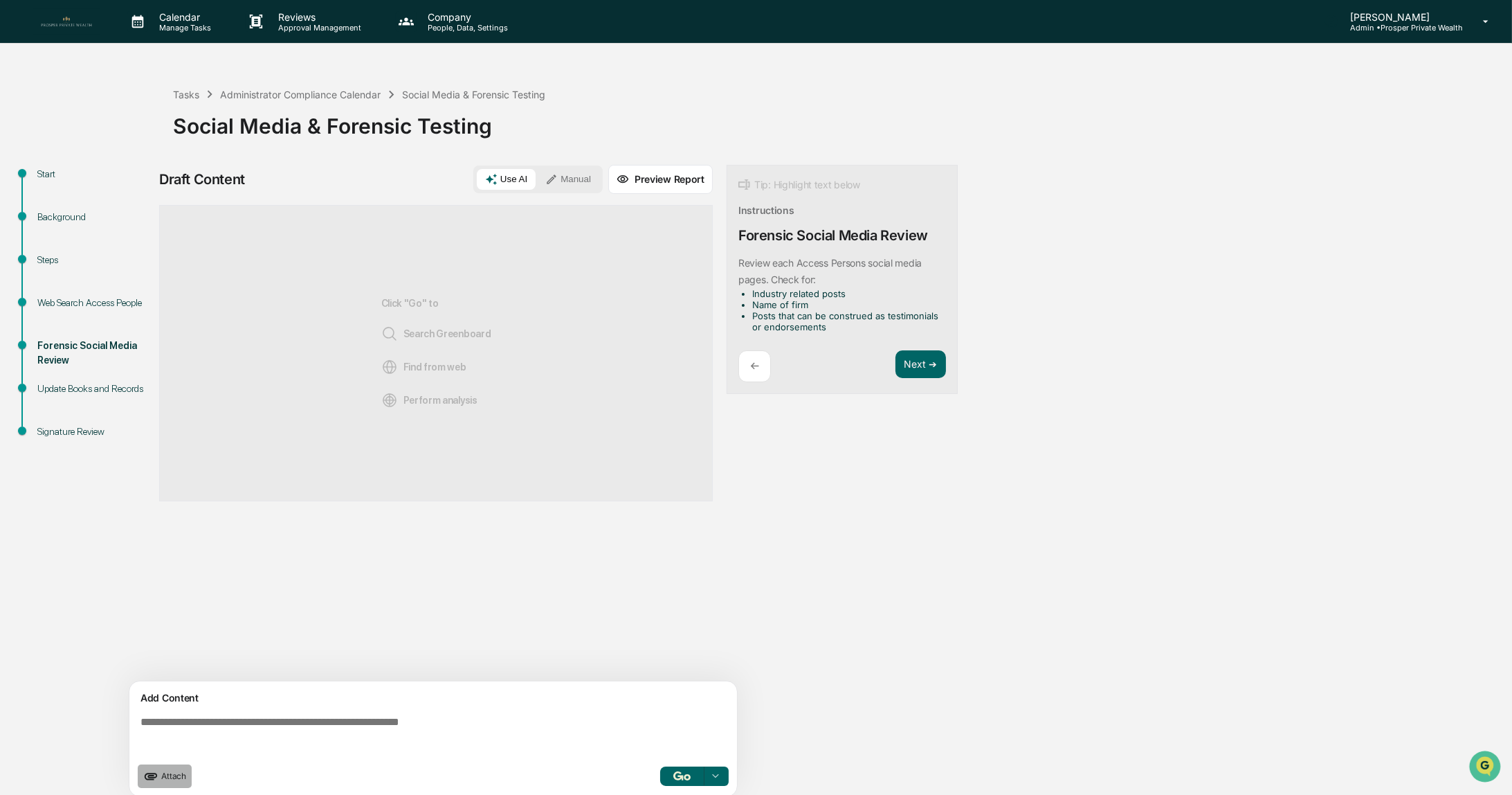
click at [179, 774] on span "Attach" at bounding box center [174, 776] width 25 height 10
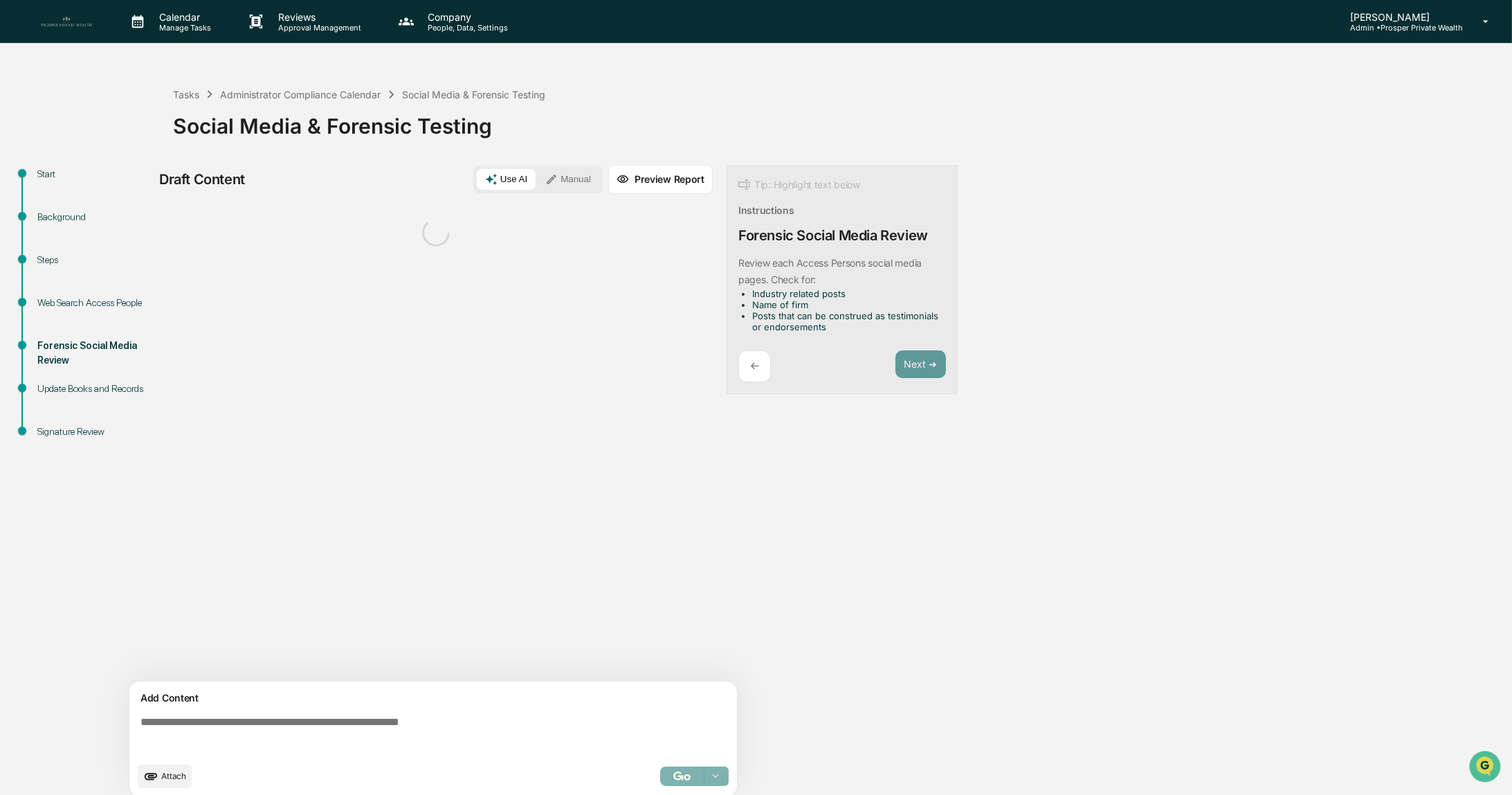
scroll to position [9, 0]
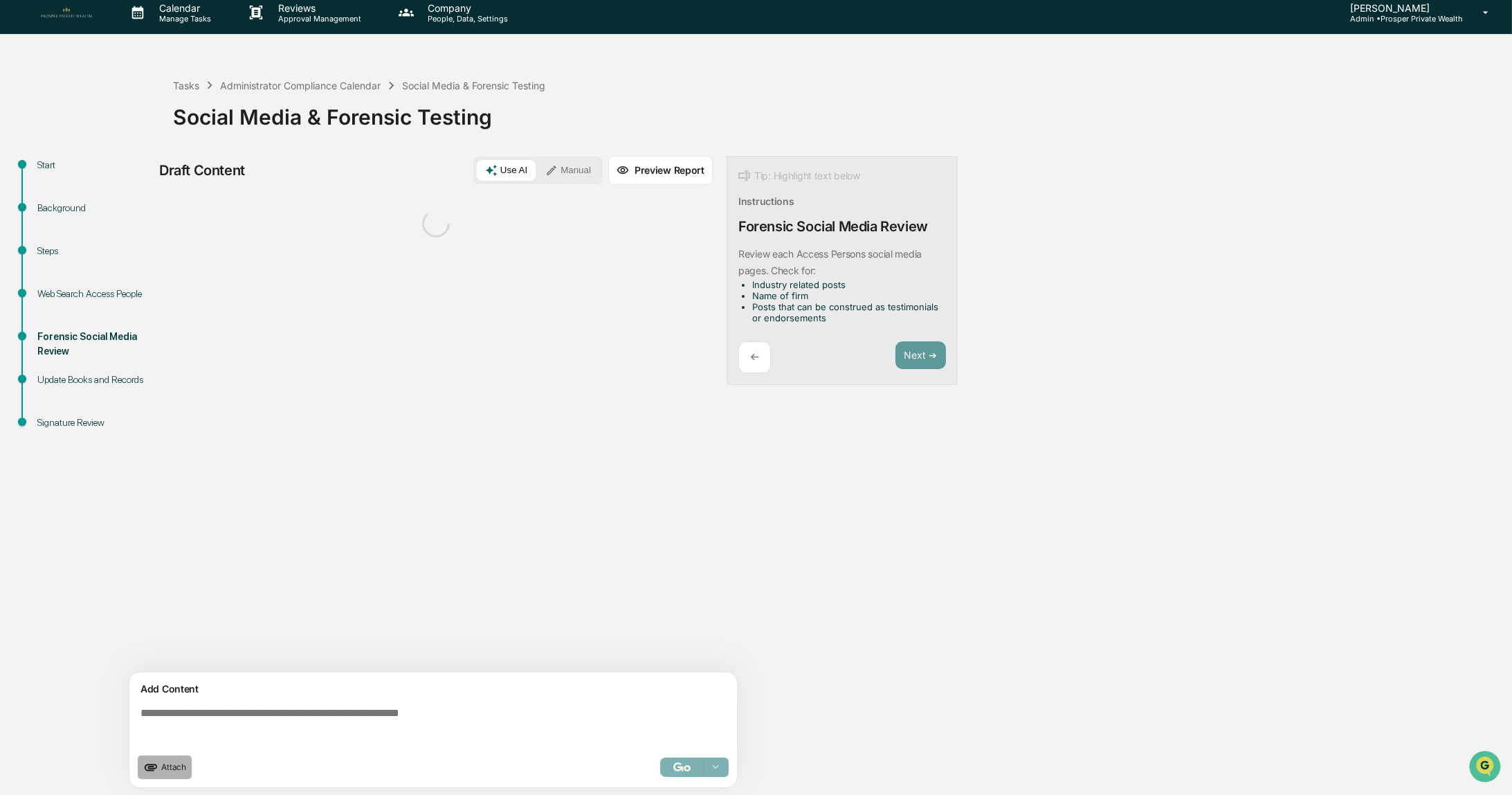
click at [162, 765] on span "Attach" at bounding box center [174, 767] width 25 height 10
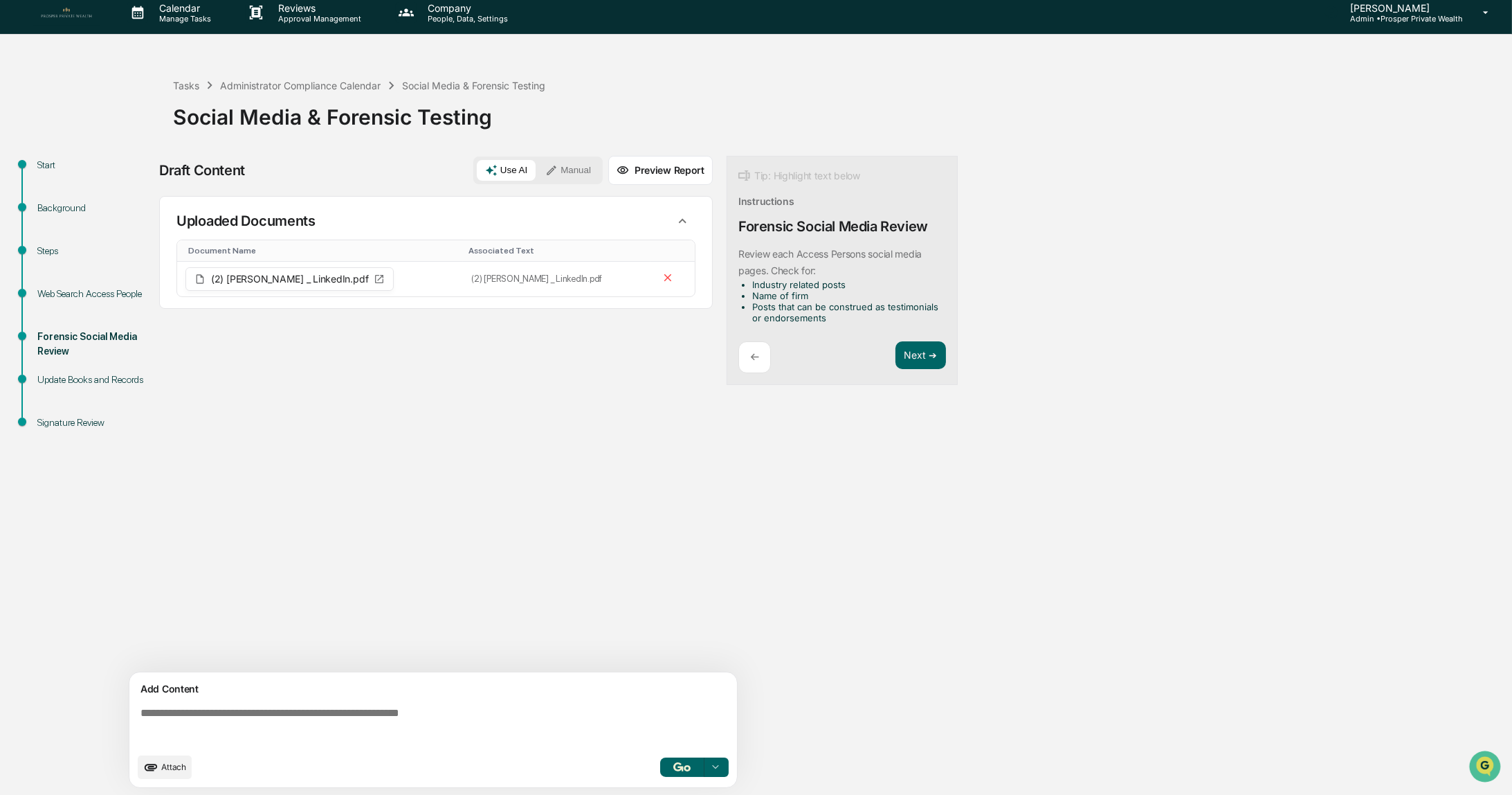
click at [167, 770] on span "Attach" at bounding box center [174, 767] width 25 height 10
click at [167, 771] on button "Attach" at bounding box center [164, 767] width 54 height 24
click at [172, 767] on span "Attach" at bounding box center [174, 767] width 25 height 10
click at [161, 766] on button "Attach" at bounding box center [164, 767] width 54 height 24
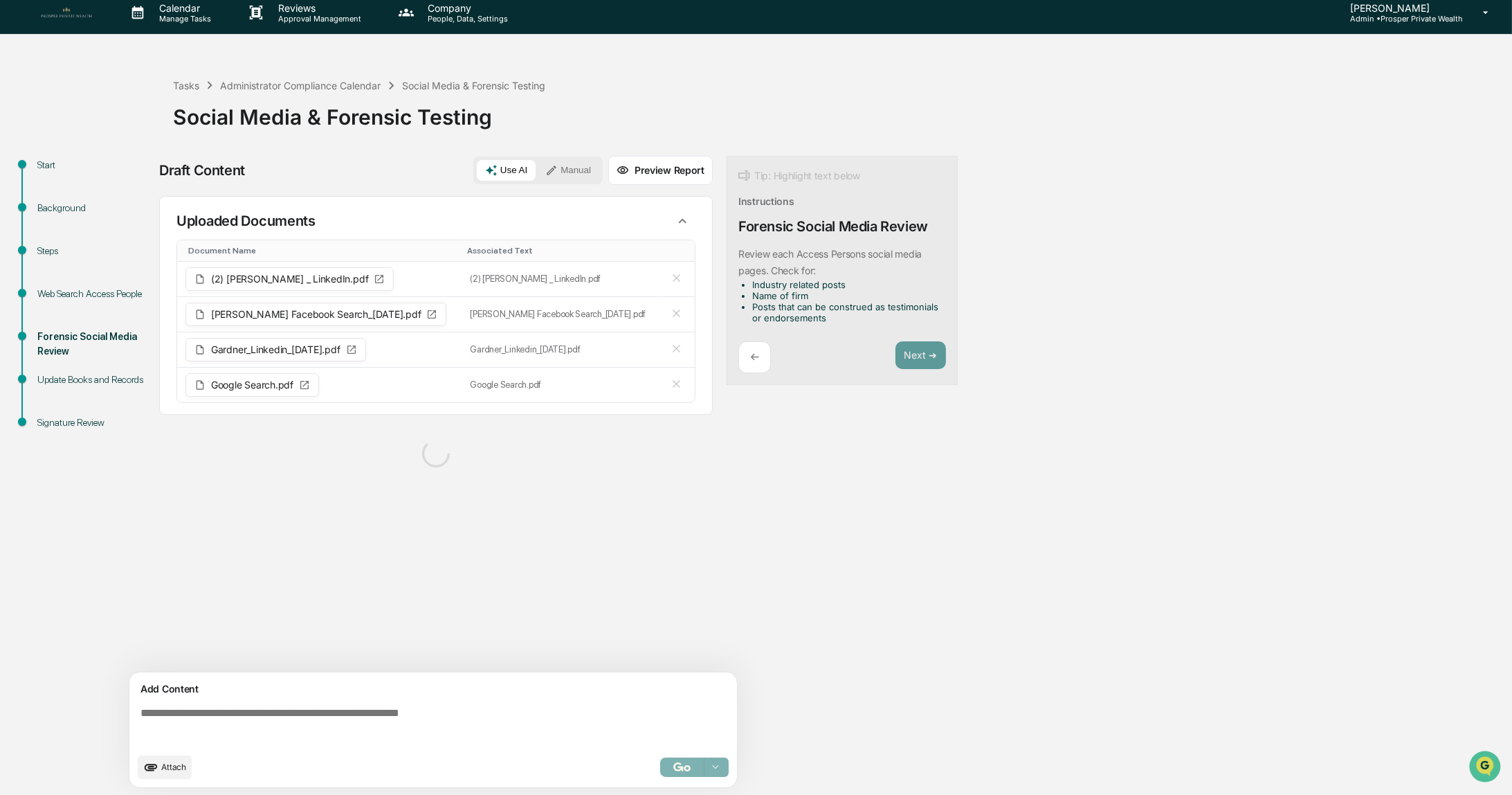
click at [162, 763] on span "Attach" at bounding box center [174, 767] width 25 height 10
click at [164, 772] on button "Attach" at bounding box center [164, 767] width 54 height 24
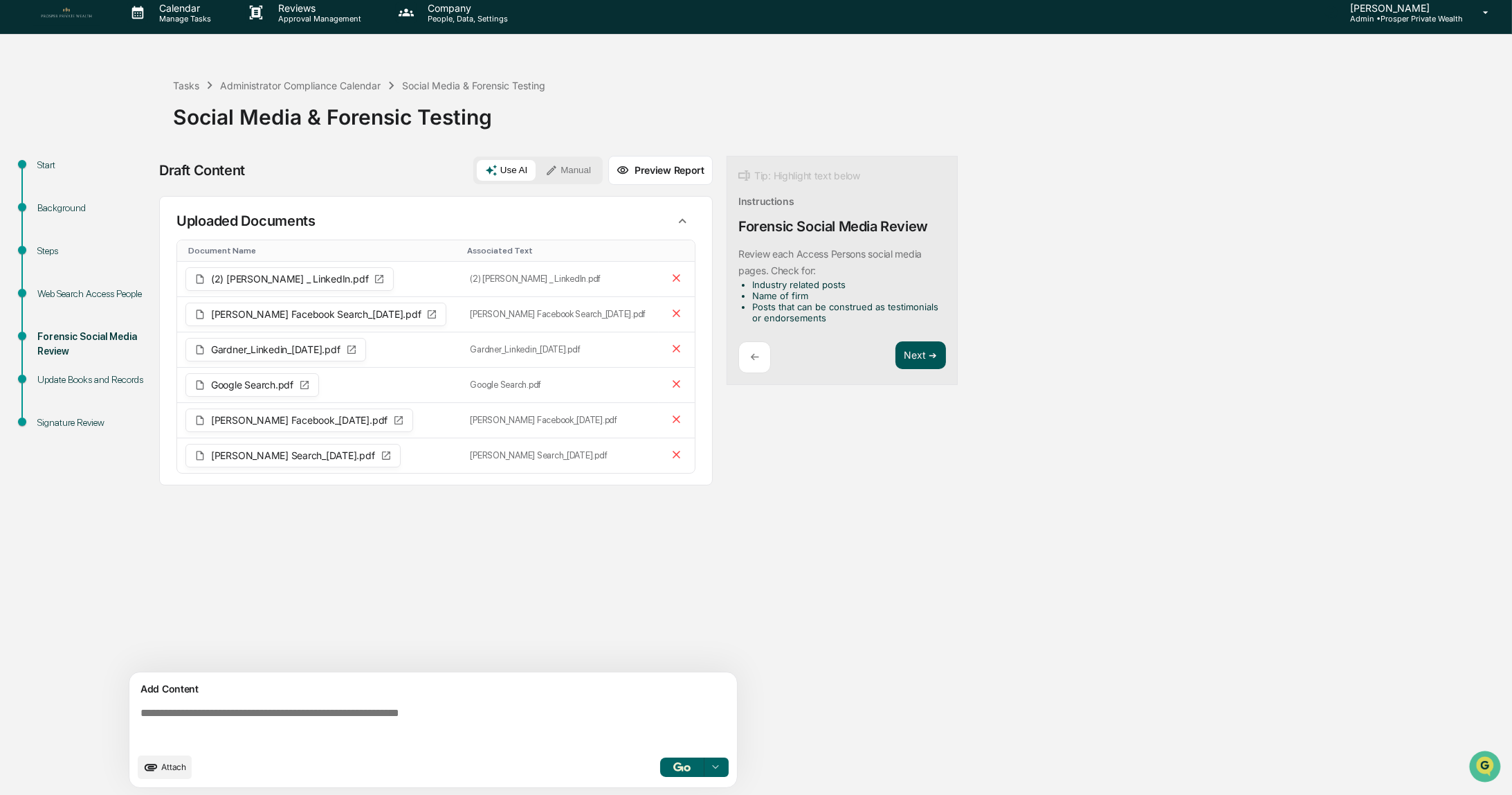
click at [910, 356] on button "Next ➔" at bounding box center [921, 355] width 50 height 28
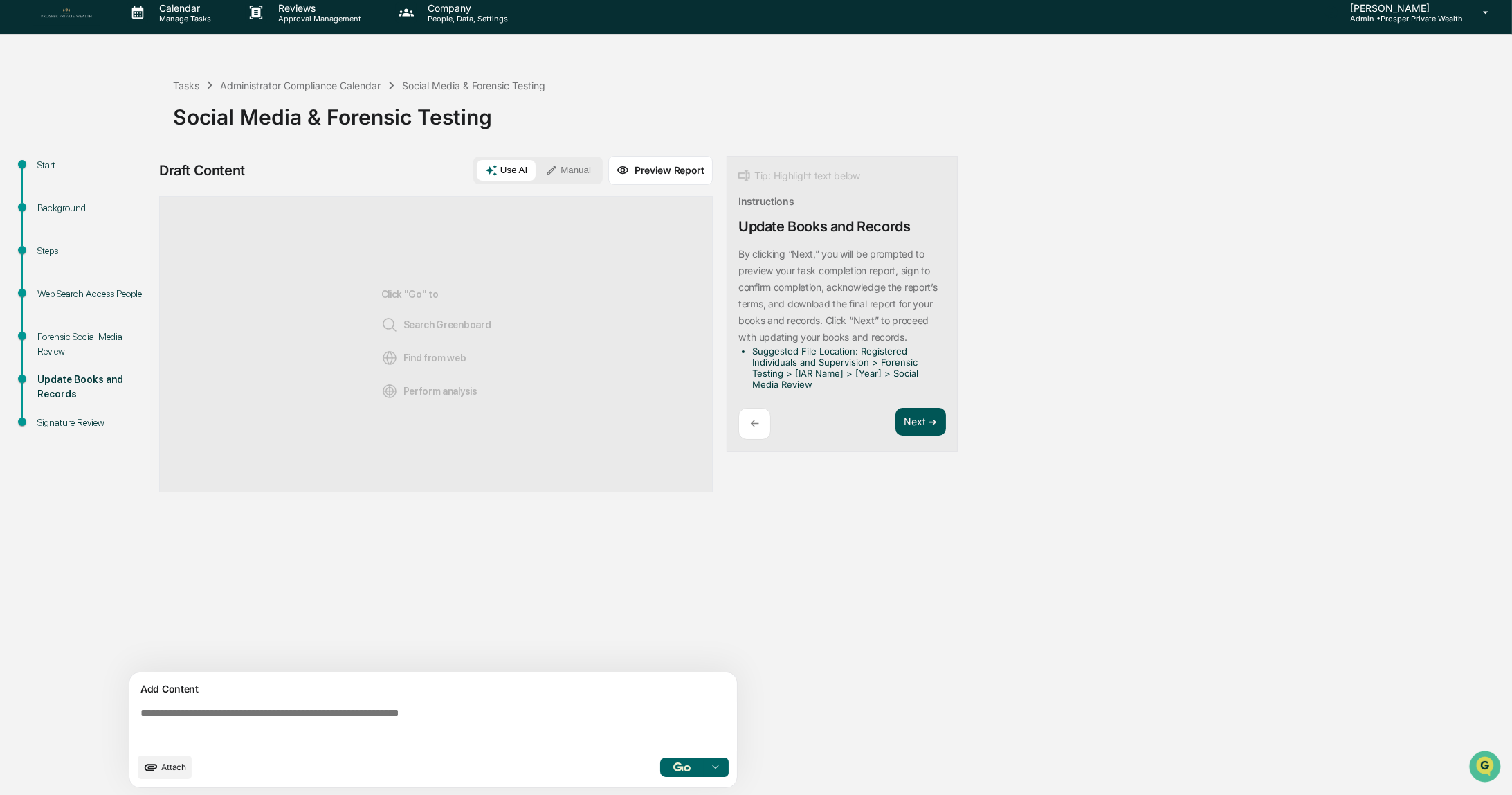
click at [911, 421] on button "Next ➔" at bounding box center [921, 421] width 50 height 28
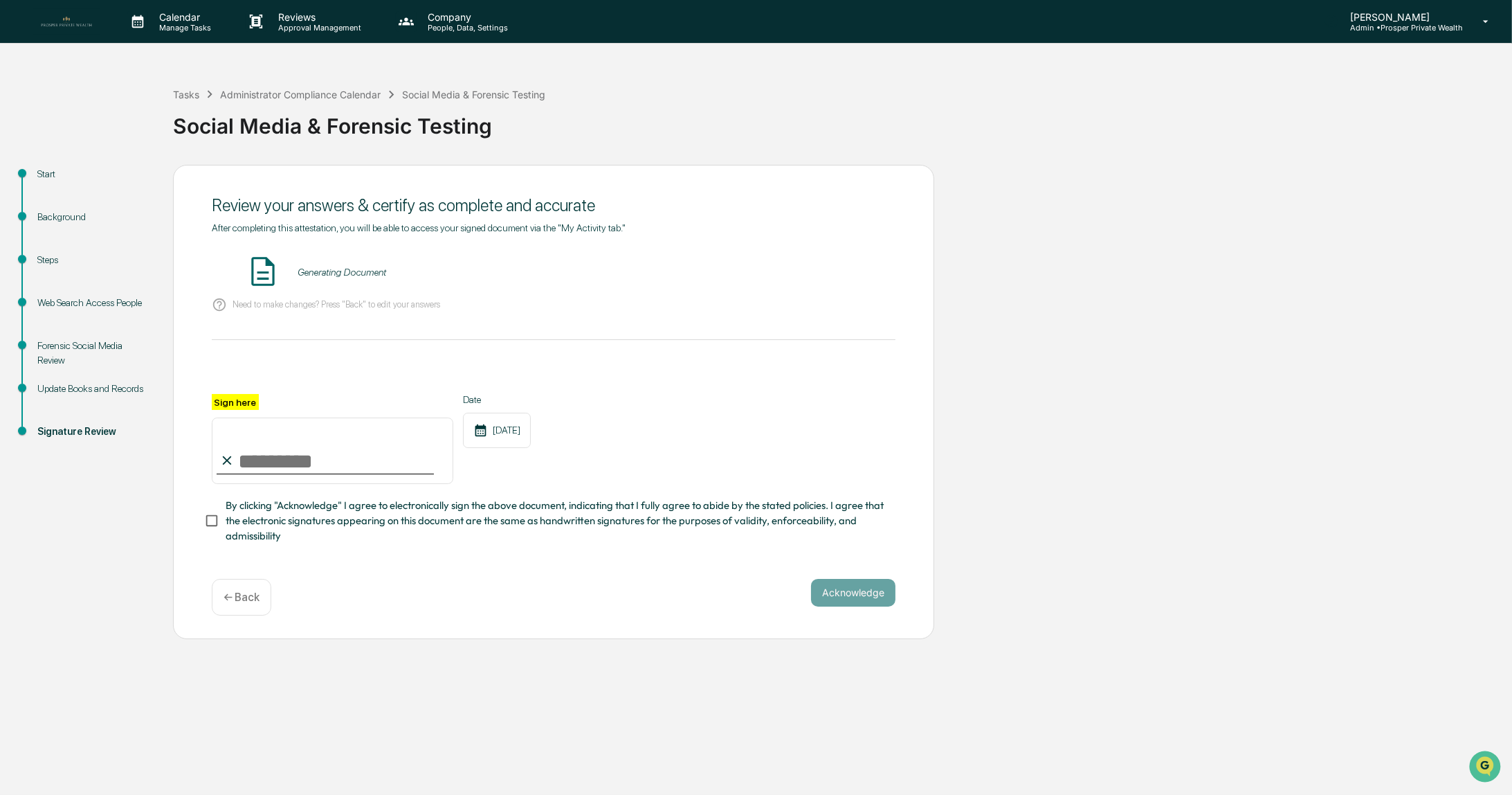
scroll to position [0, 0]
click at [809, 273] on button "VIEW" at bounding box center [816, 272] width 90 height 24
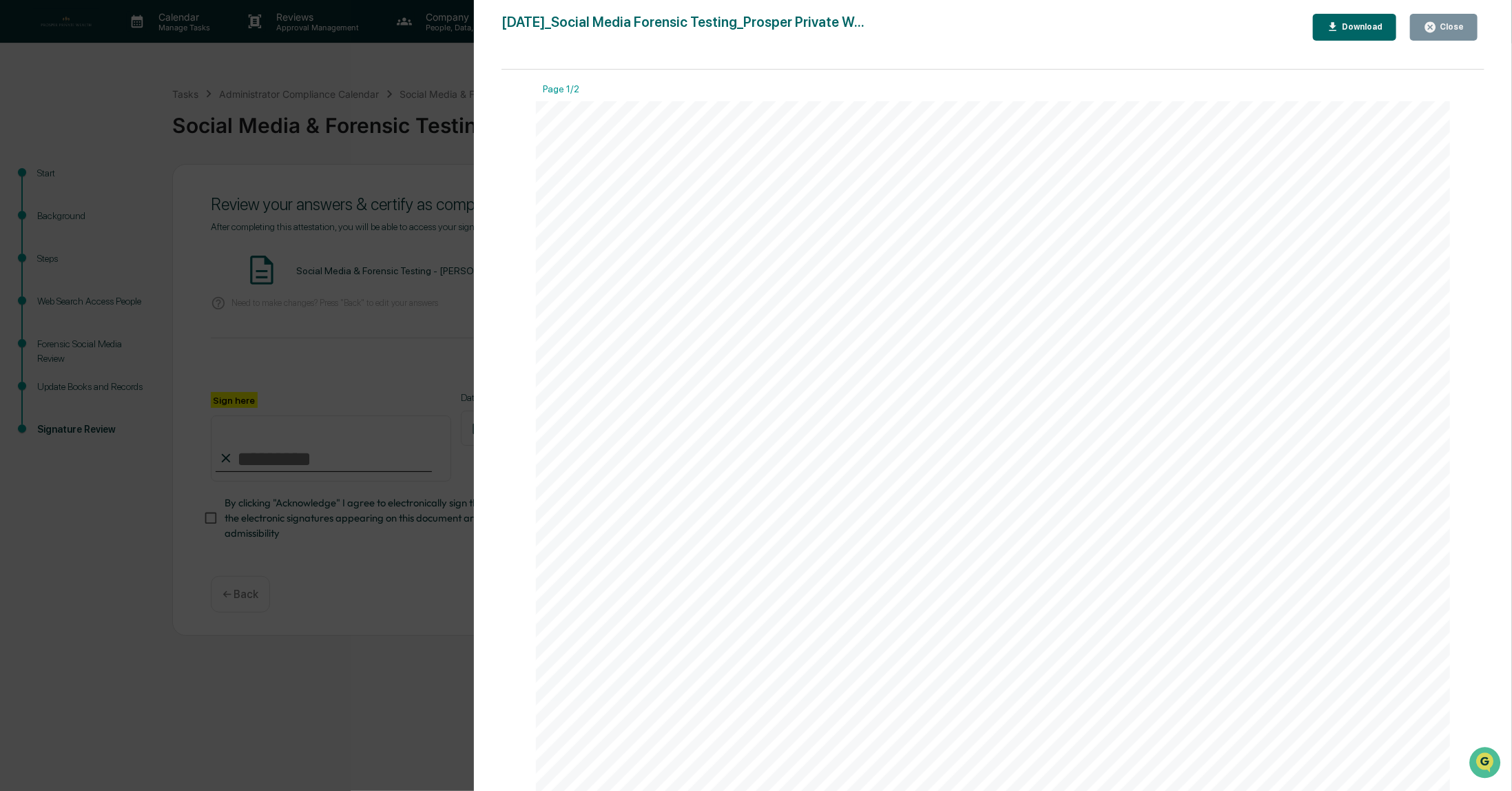
click at [1442, 27] on div "Close" at bounding box center [1450, 27] width 27 height 9
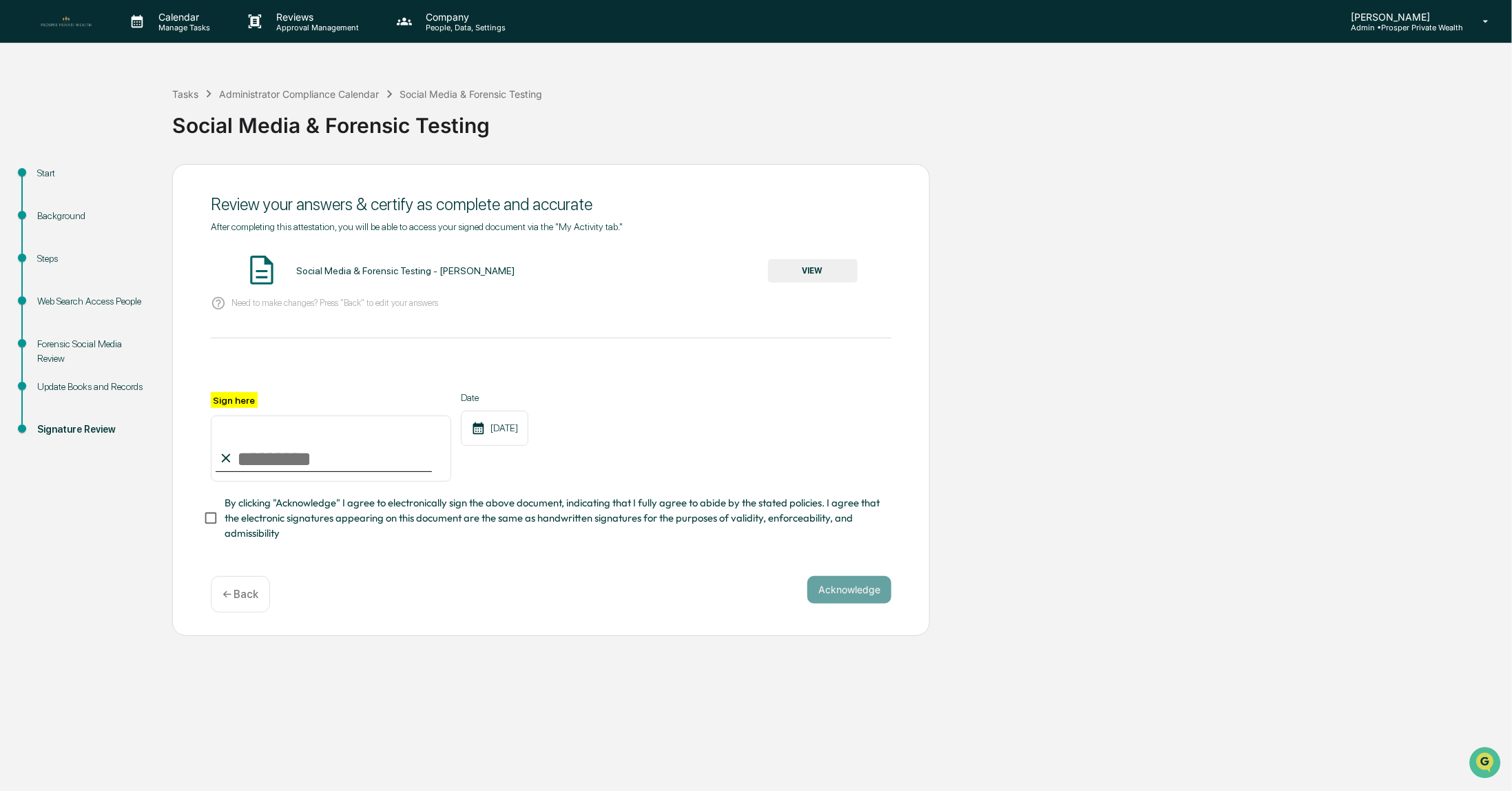
click at [312, 462] on input "Sign here" at bounding box center [331, 449] width 241 height 66
type input "**********"
click at [843, 599] on button "Acknowledge" at bounding box center [849, 589] width 84 height 27
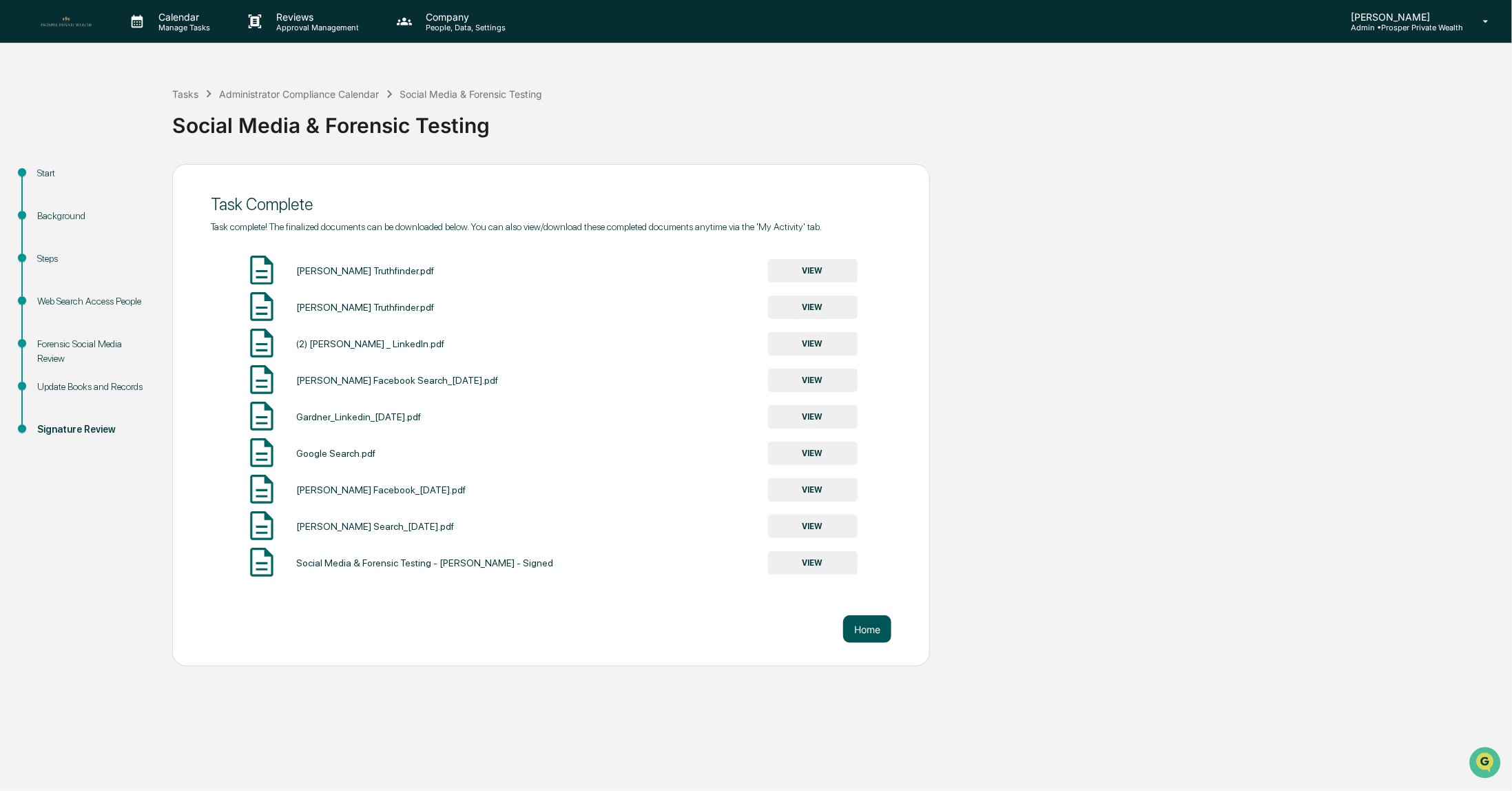
click at [877, 636] on button "Home" at bounding box center [867, 629] width 48 height 27
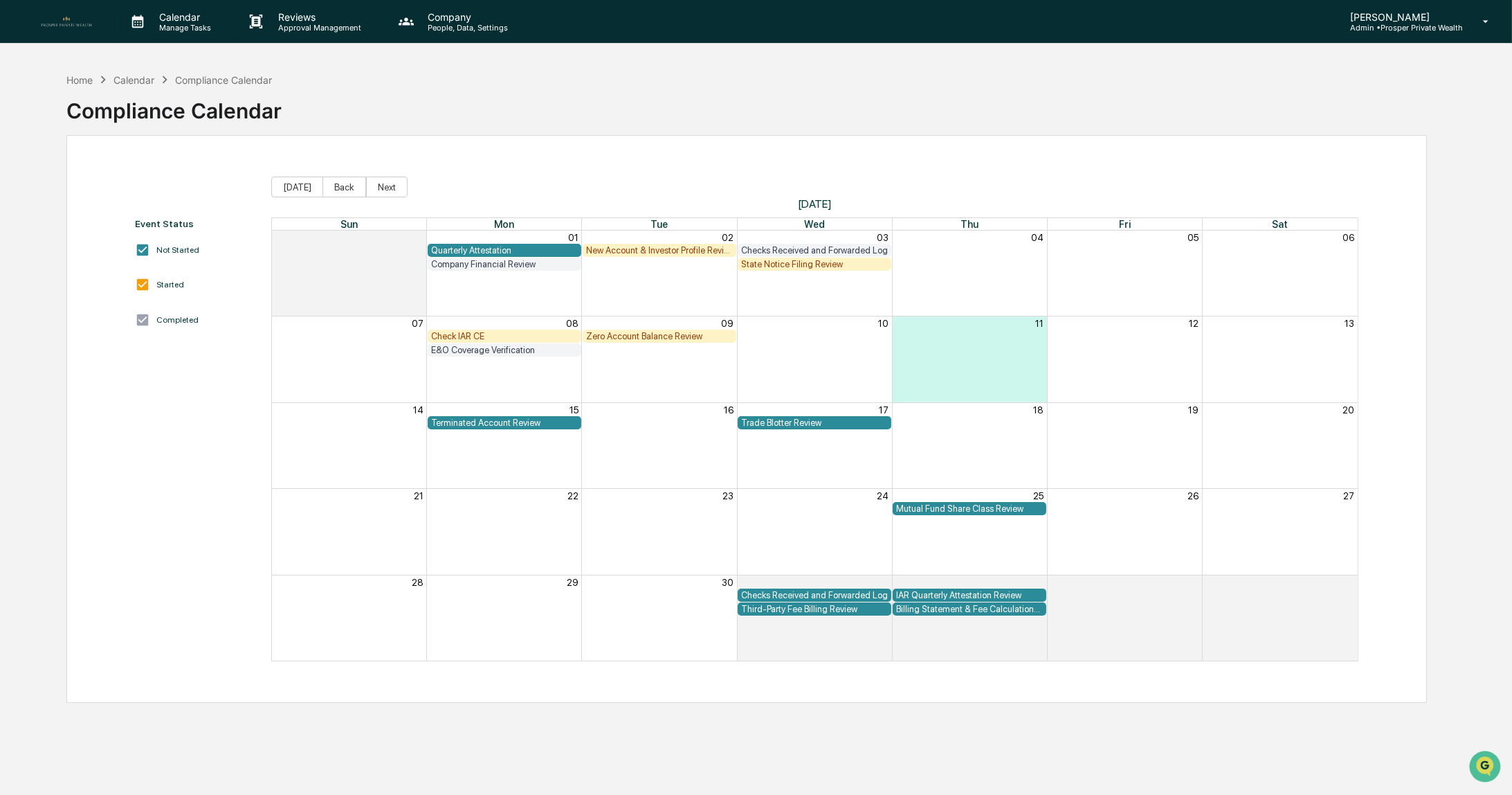
click at [163, 26] on p "Manage Tasks" at bounding box center [182, 27] width 70 height 9
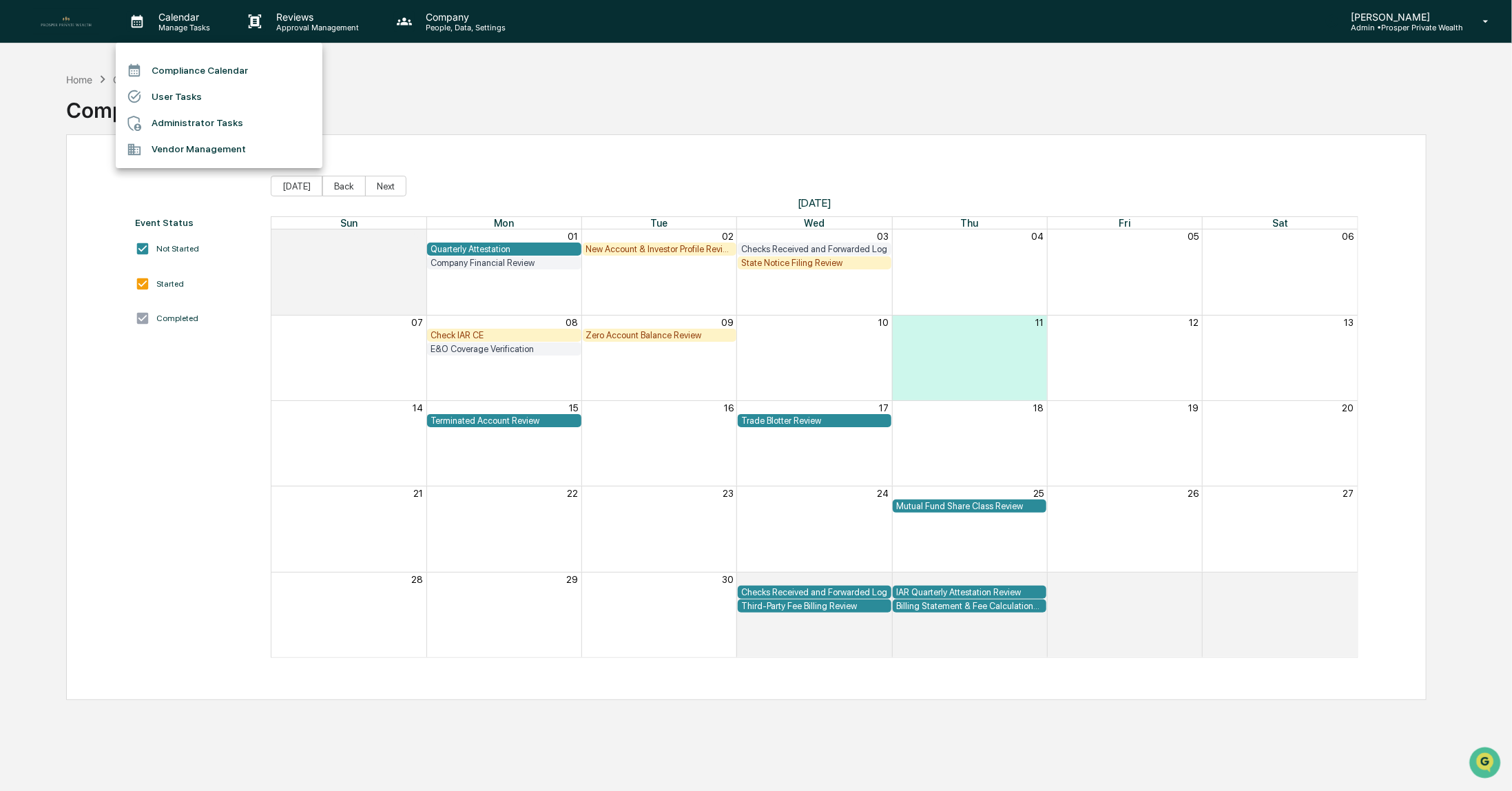
click at [192, 121] on li "Administrator Tasks" at bounding box center [219, 123] width 207 height 26
